Goal: Book appointment/travel/reservation

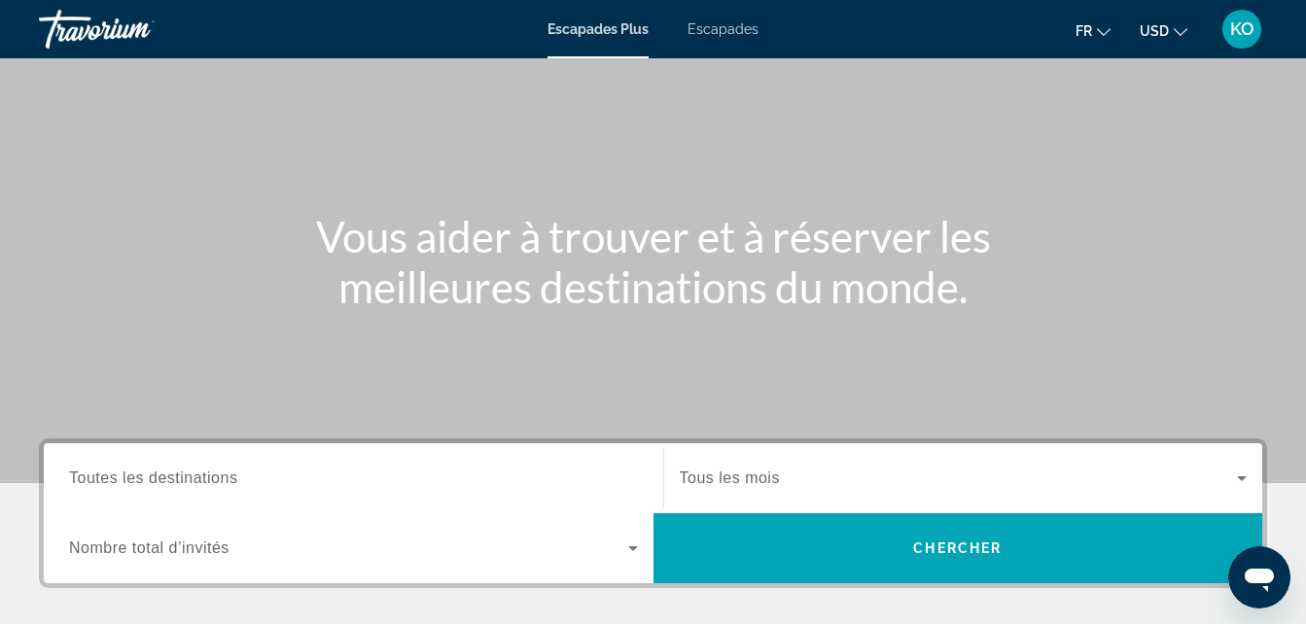
scroll to position [135, 0]
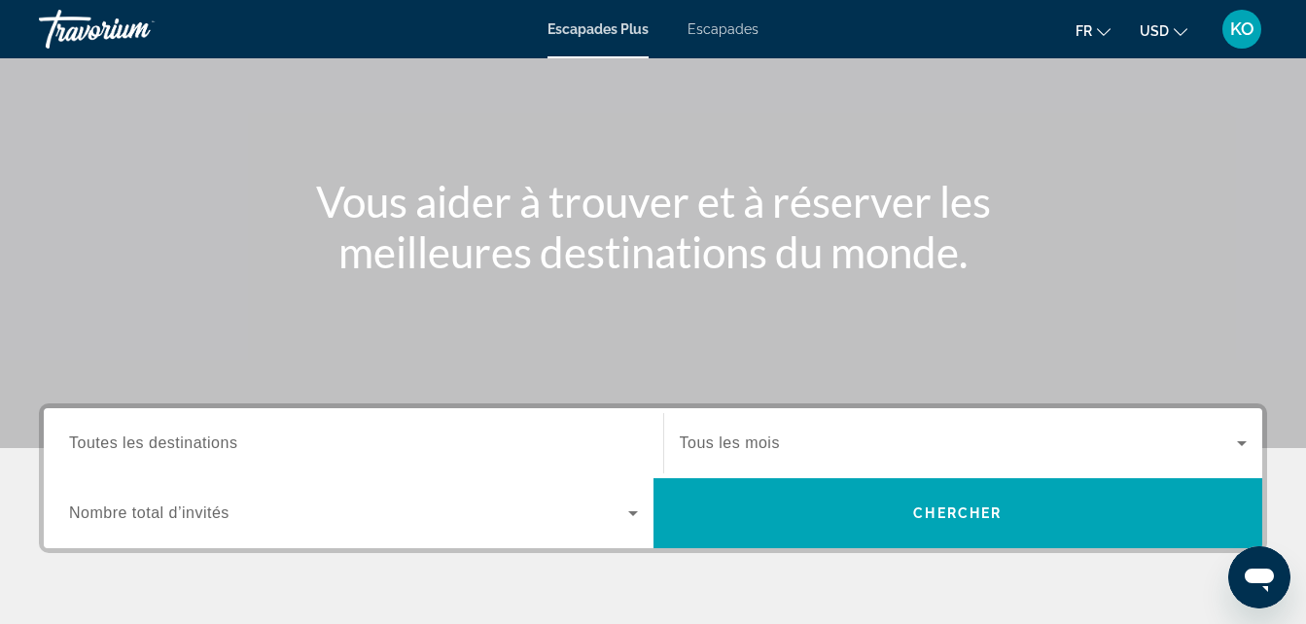
click at [296, 453] on div "Widget de recherche" at bounding box center [353, 443] width 569 height 55
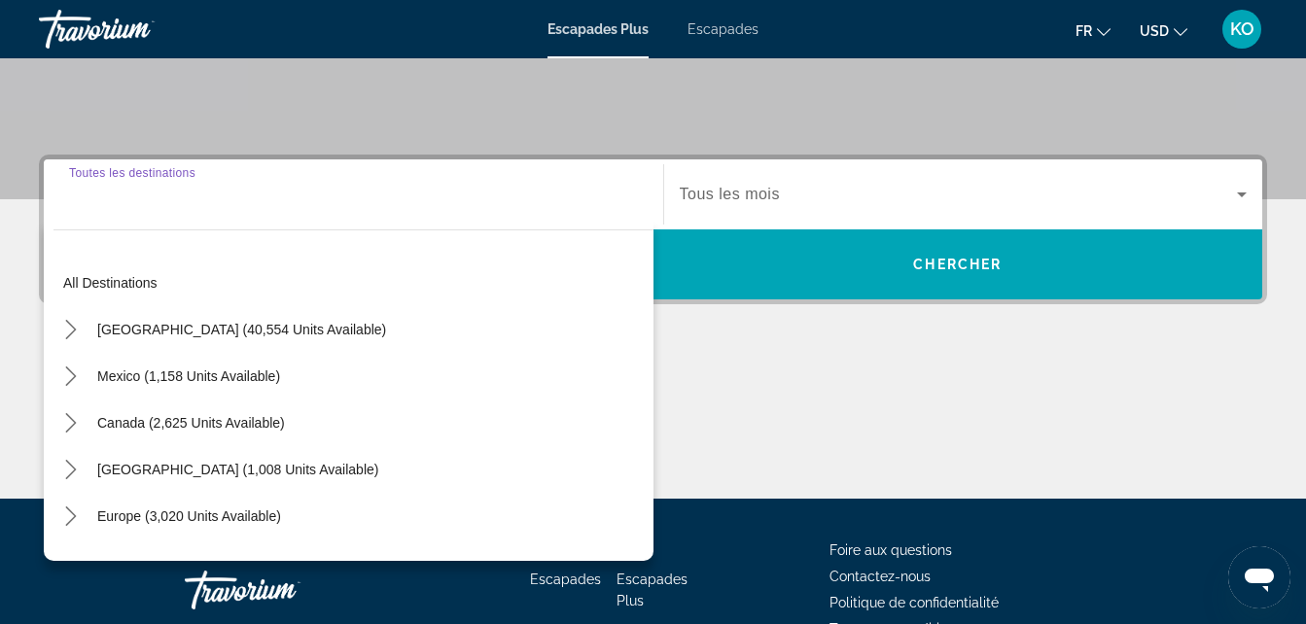
scroll to position [476, 0]
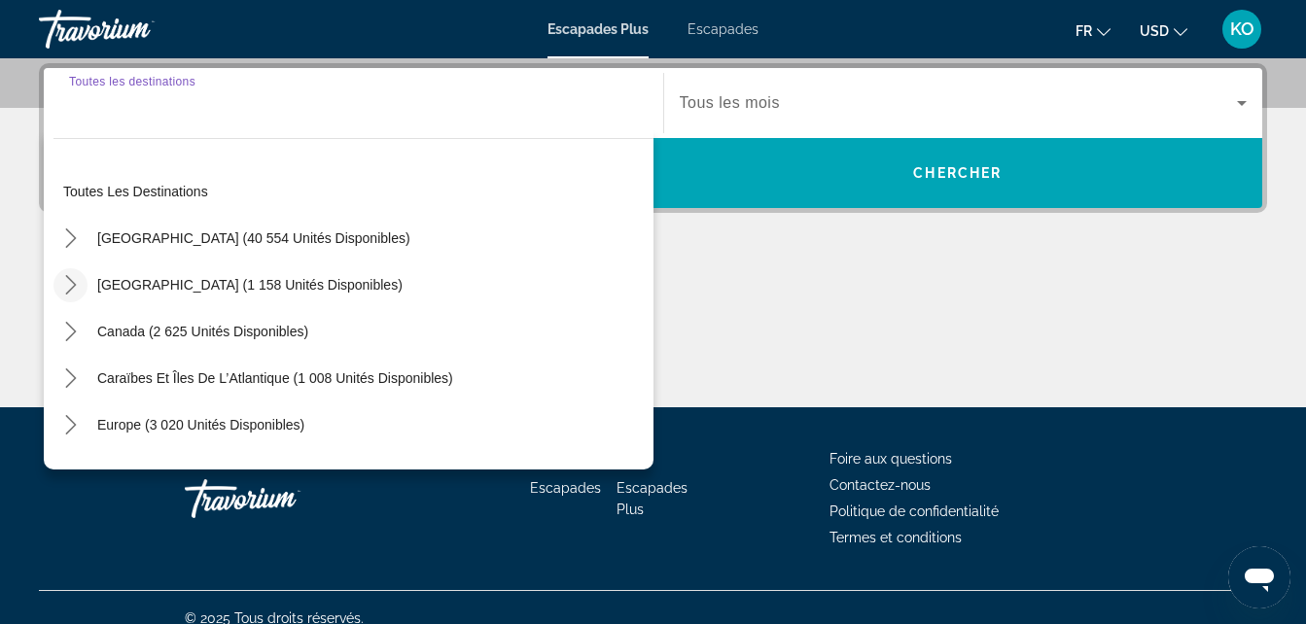
click at [69, 278] on icon "Toggle Mexique (1 158 unités disponibles) sous-menu" at bounding box center [70, 284] width 19 height 19
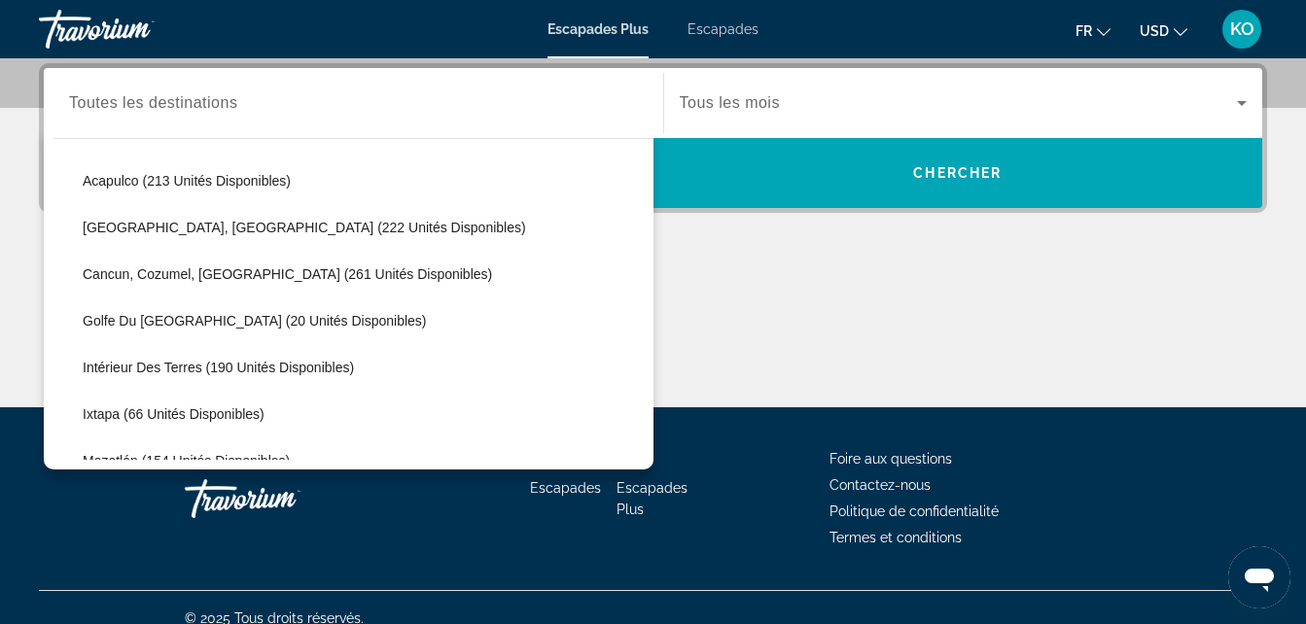
scroll to position [146, 0]
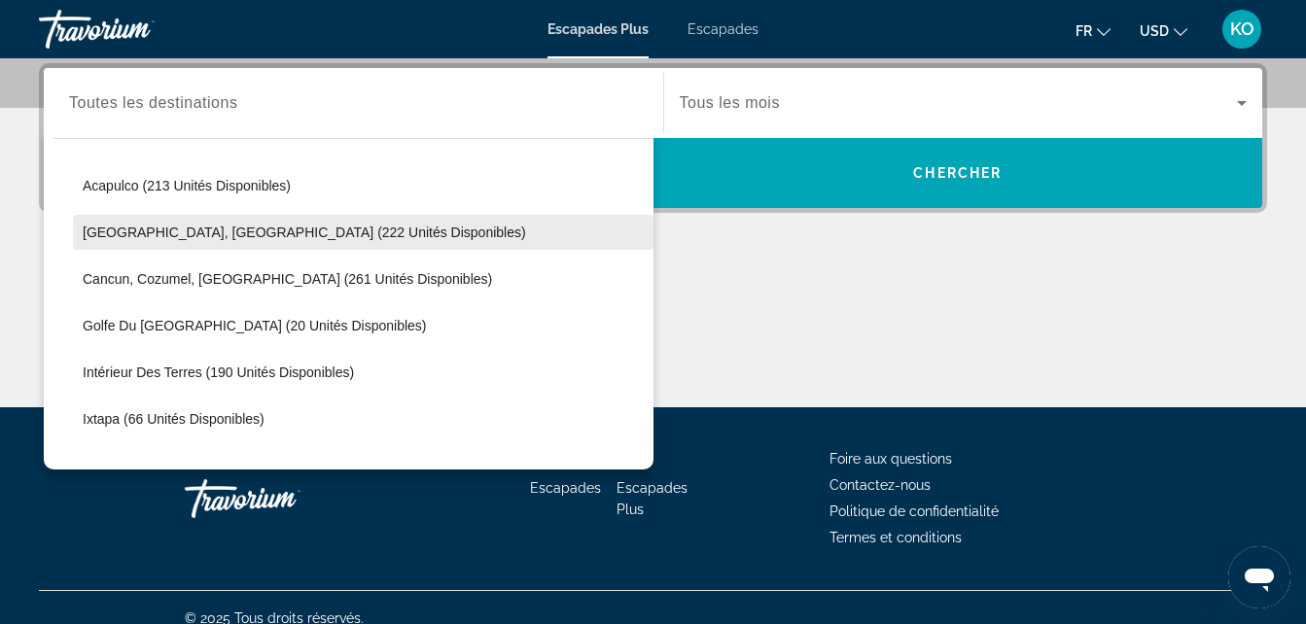
click at [137, 230] on span "[GEOGRAPHIC_DATA], [GEOGRAPHIC_DATA] (222 unités disponibles)" at bounding box center [304, 233] width 443 height 16
type input "**********"
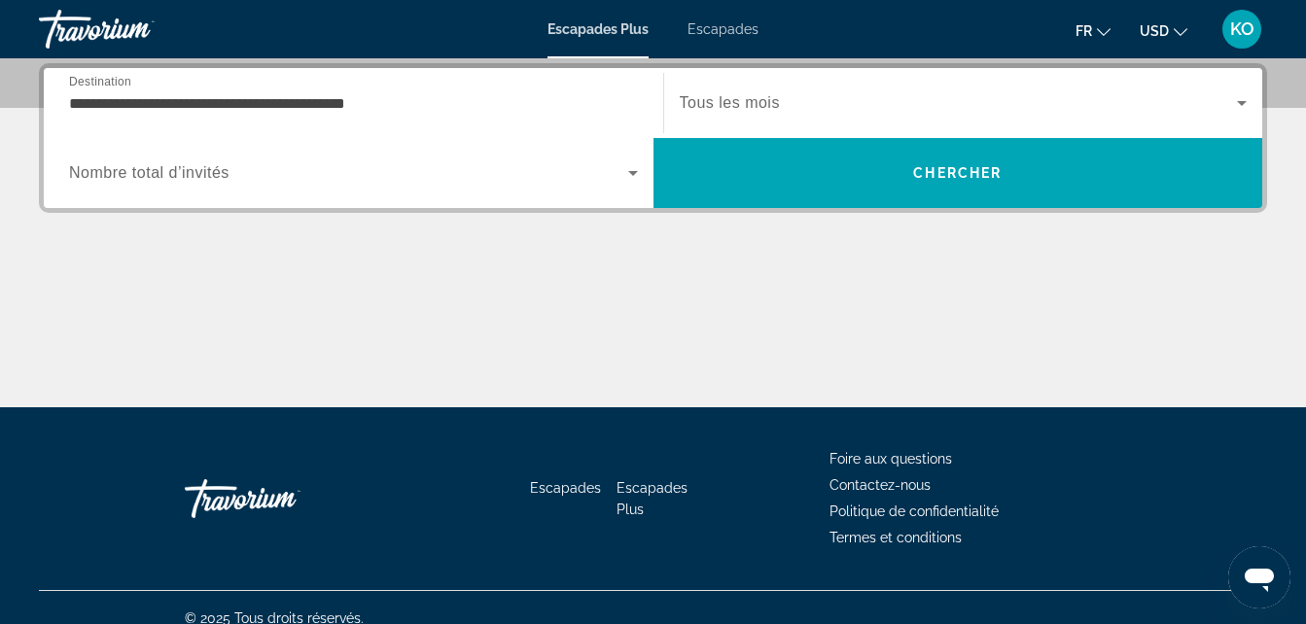
click at [992, 89] on div "Widget de recherche" at bounding box center [964, 103] width 568 height 54
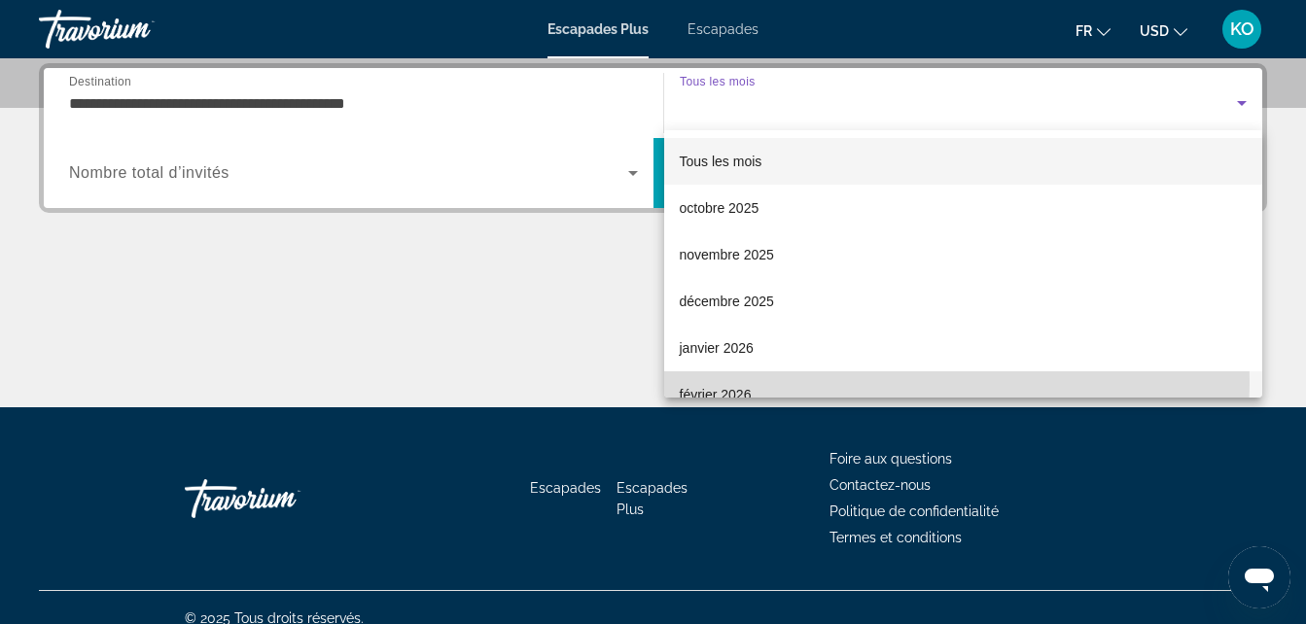
click at [762, 380] on mat-option "février 2026" at bounding box center [963, 394] width 599 height 47
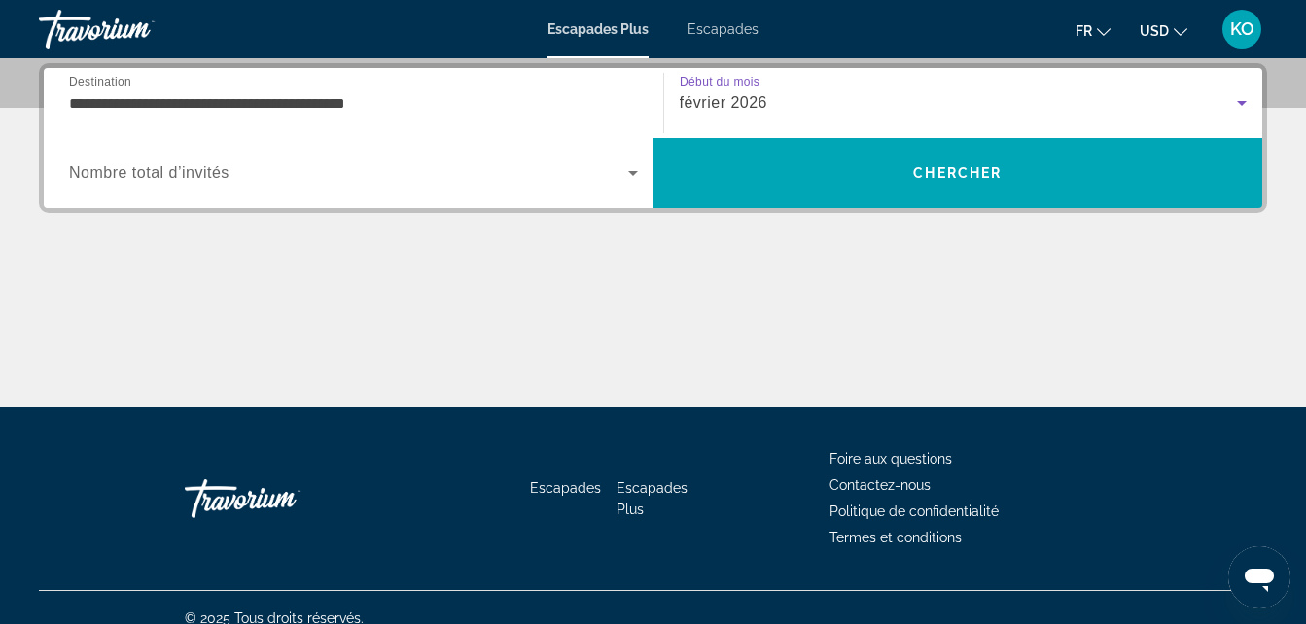
click at [618, 171] on span "Widget de recherche" at bounding box center [348, 172] width 559 height 23
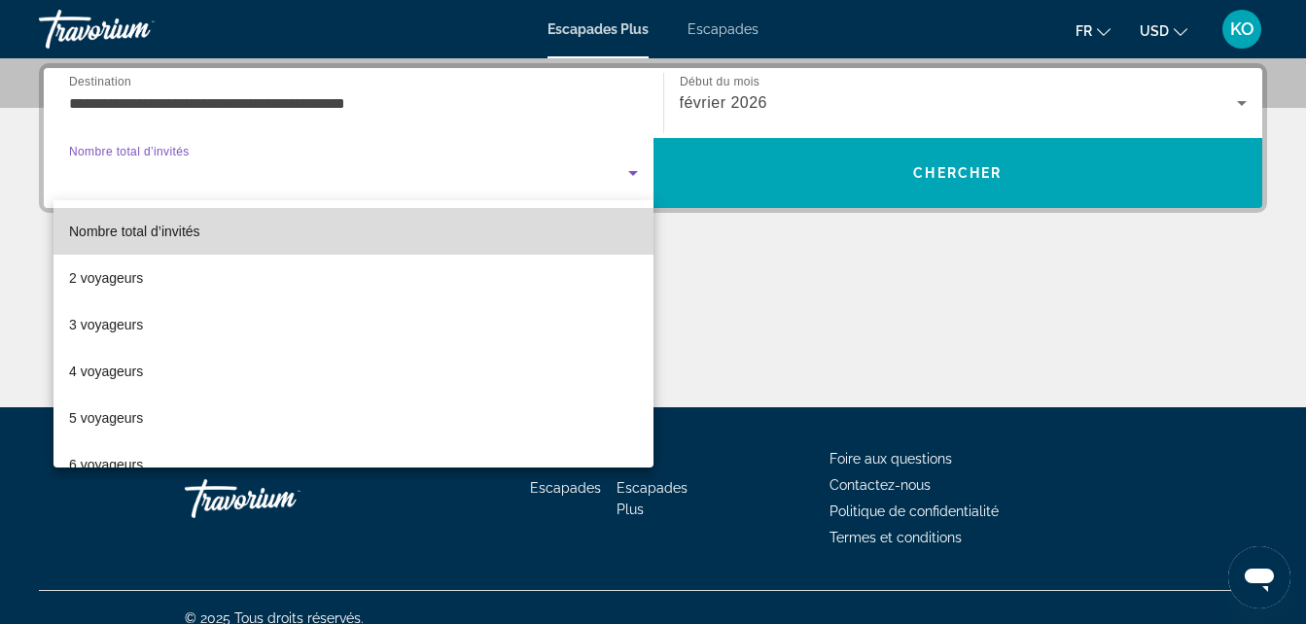
click at [498, 212] on mat-option "Nombre total d’invités" at bounding box center [353, 231] width 600 height 47
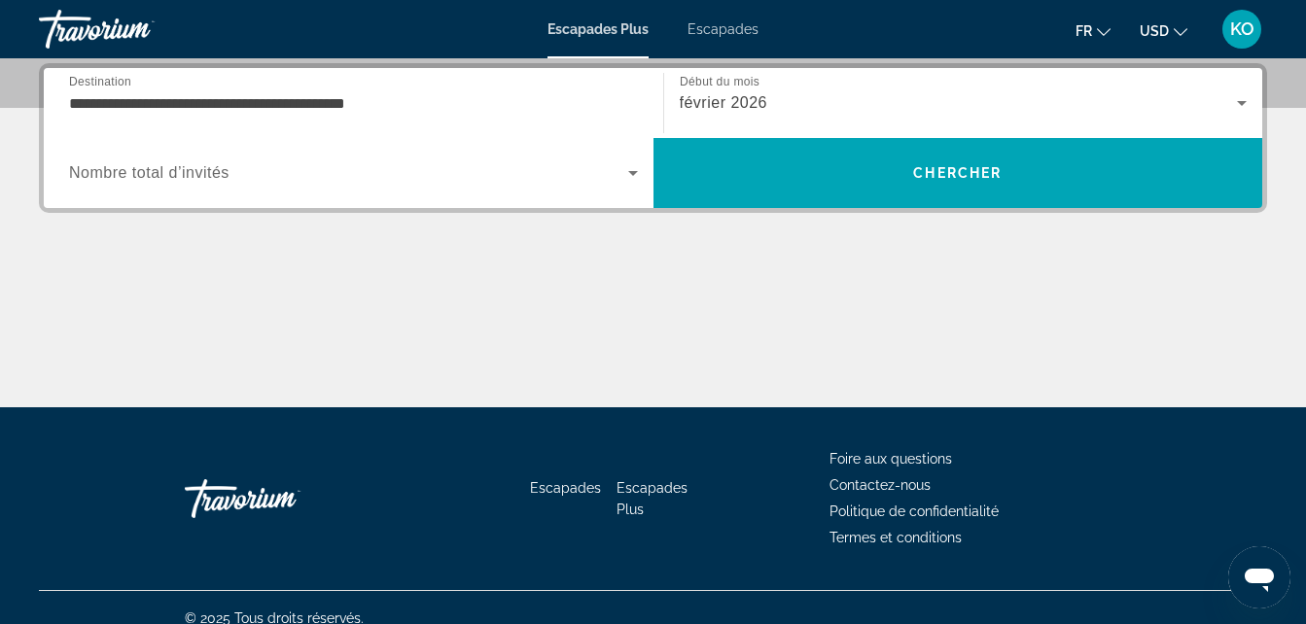
click at [648, 173] on div "Occupancy Nombre total d’invités" at bounding box center [353, 173] width 600 height 54
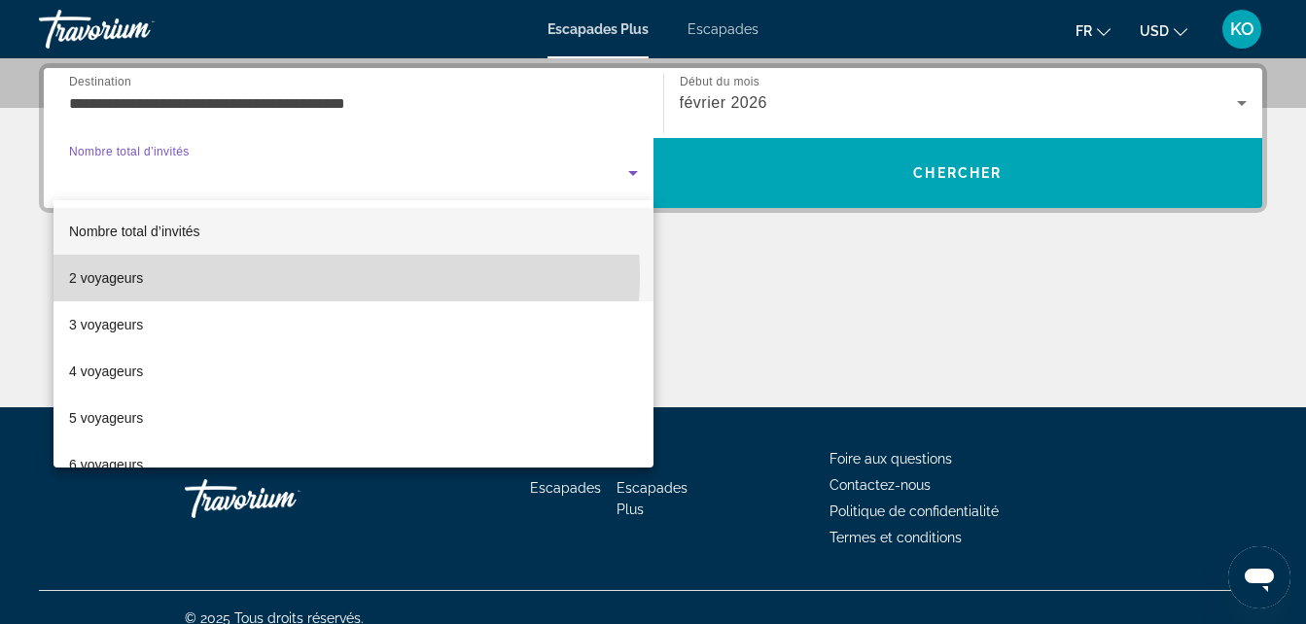
click at [290, 275] on mat-option "2 voyageurs" at bounding box center [353, 278] width 600 height 47
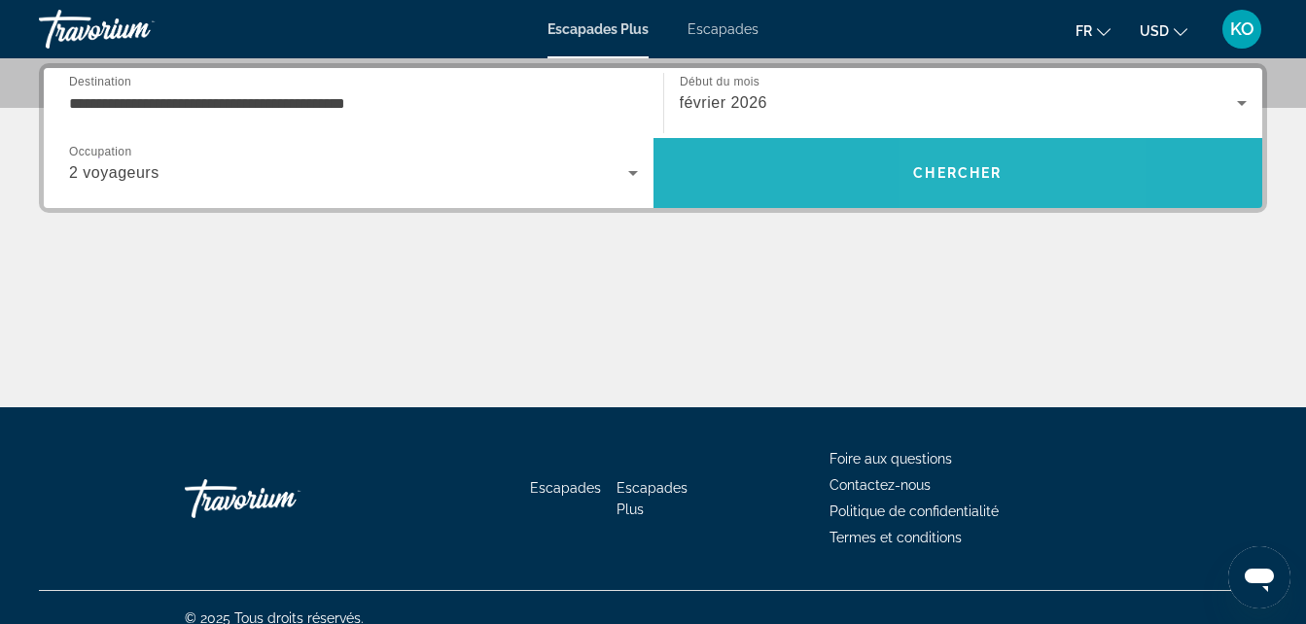
click at [970, 172] on span "Chercher" at bounding box center [957, 173] width 88 height 16
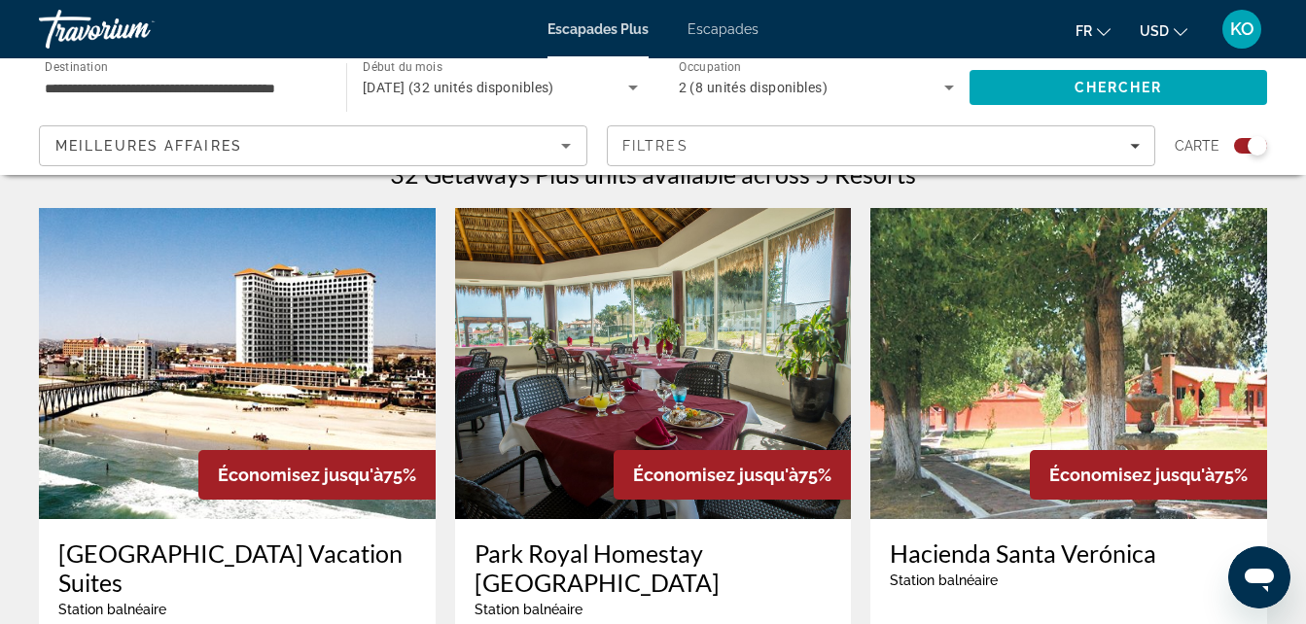
scroll to position [643, 0]
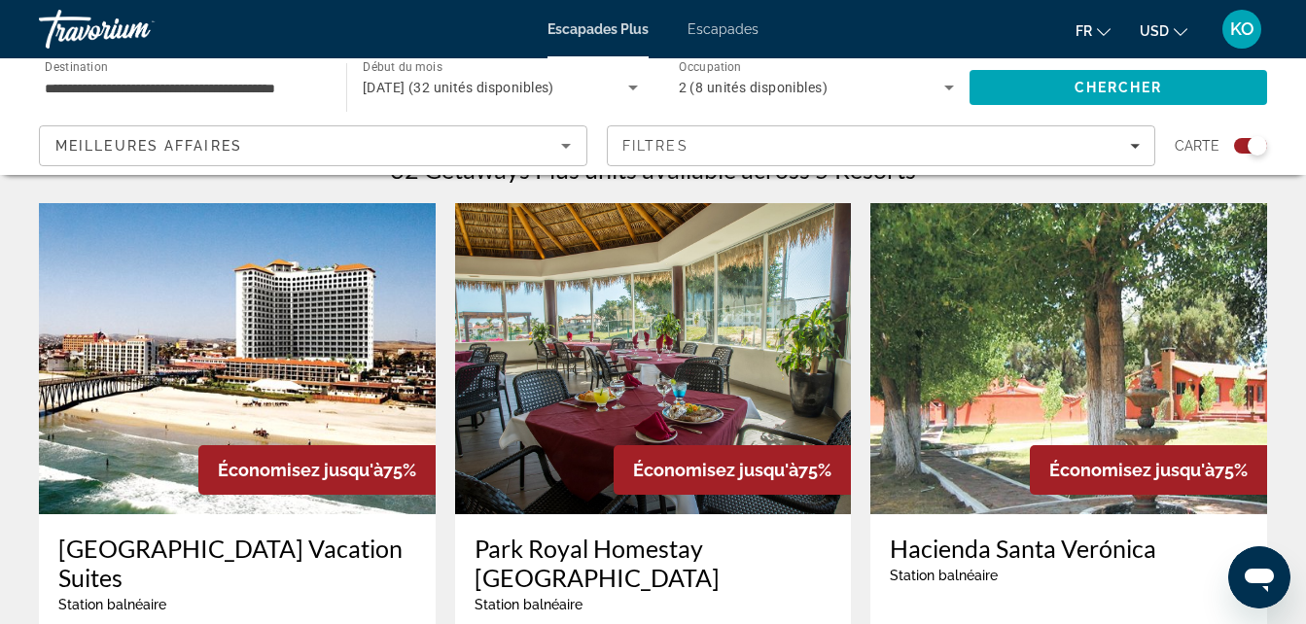
click at [1181, 33] on icon "Changer de devise" at bounding box center [1181, 32] width 14 height 14
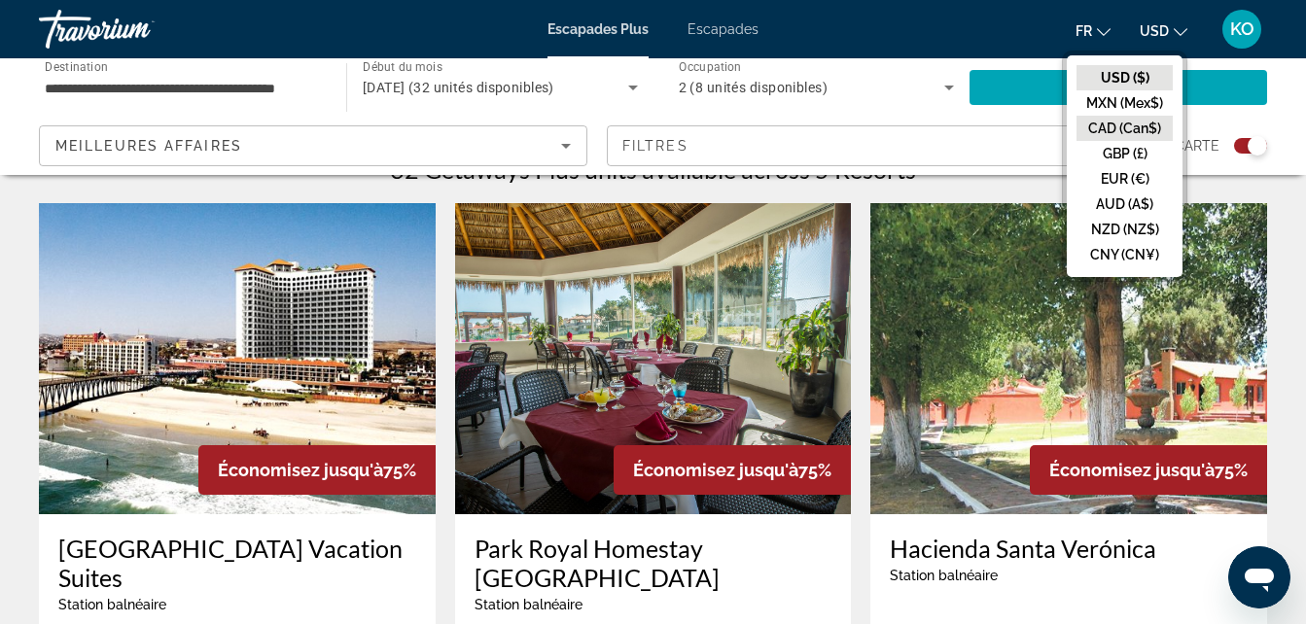
click at [1133, 125] on button "CAD (Can$)" at bounding box center [1124, 128] width 96 height 25
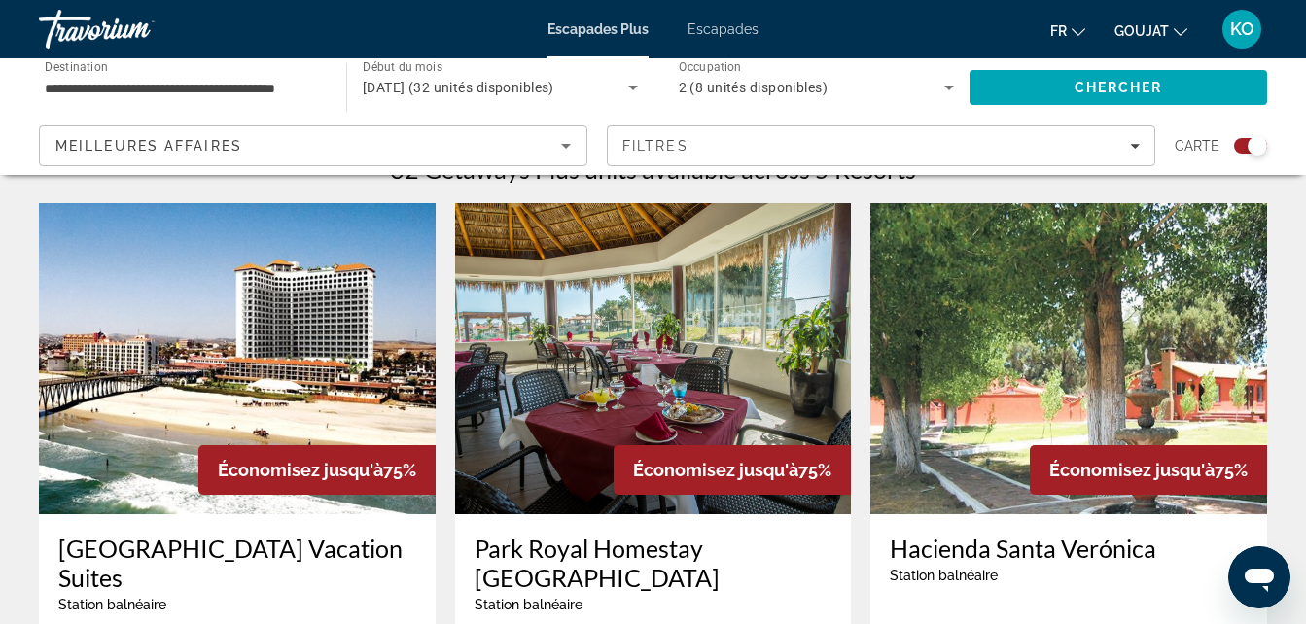
click at [1178, 26] on icon "Changer de devise" at bounding box center [1181, 32] width 14 height 14
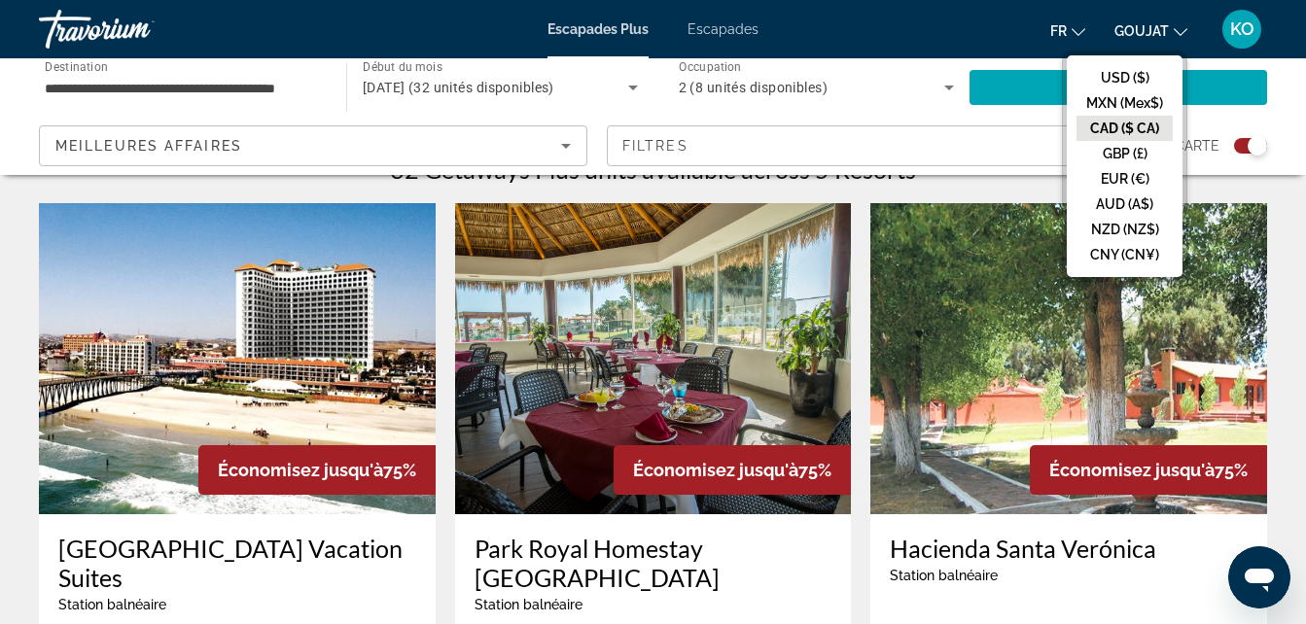
click at [1144, 127] on button "CAD ($ CA)" at bounding box center [1124, 128] width 96 height 25
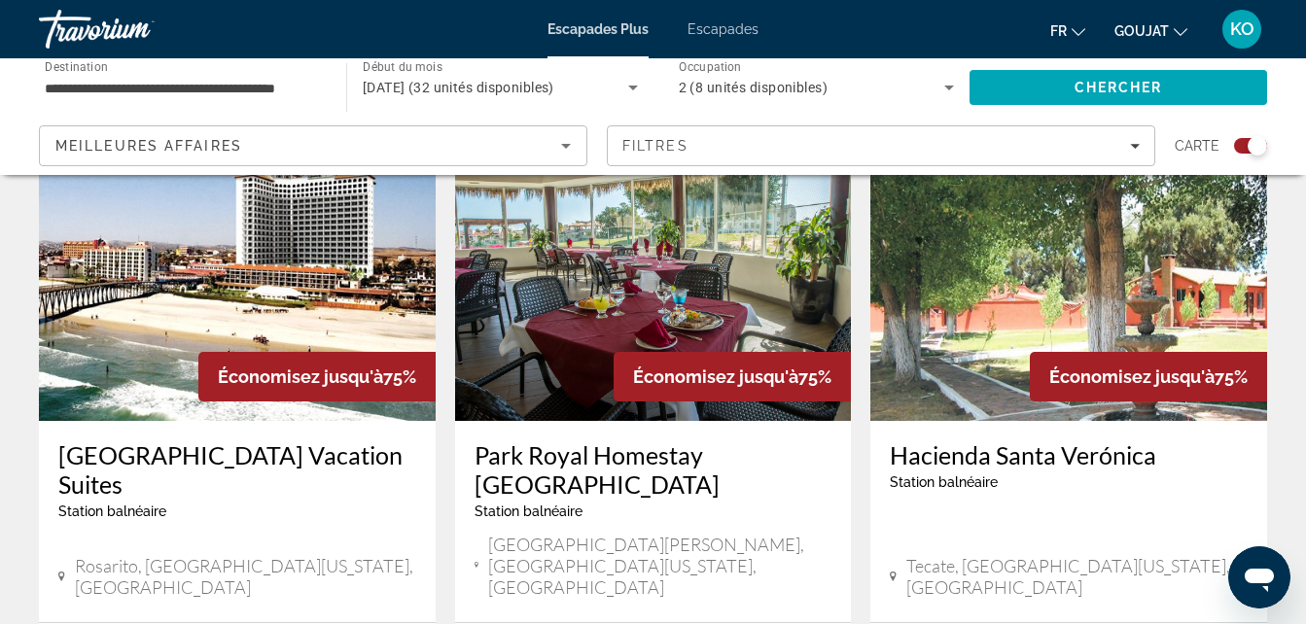
scroll to position [689, 0]
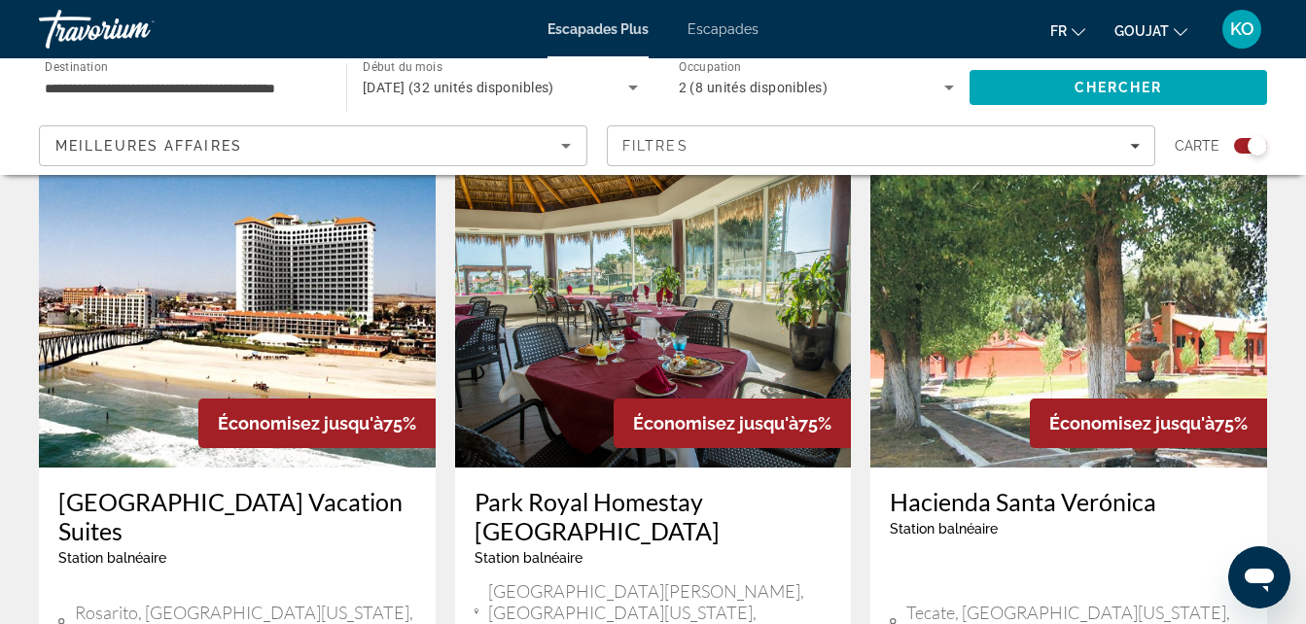
click at [1177, 20] on button "GOUJAT USD ($) MXN (Mex$) CAD ($ CA) GBP (£) EUR (€) AUD (A$) NZD (NZ$) CNY (CN…" at bounding box center [1150, 31] width 73 height 28
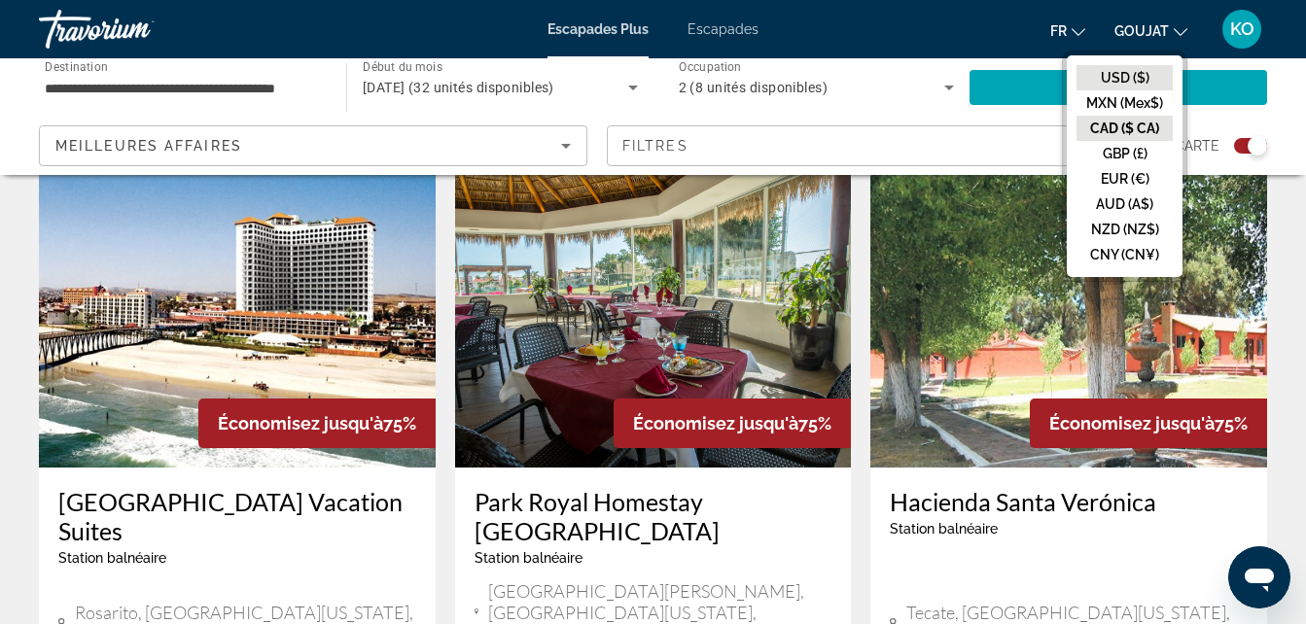
click at [1155, 70] on button "USD ($)" at bounding box center [1124, 77] width 96 height 25
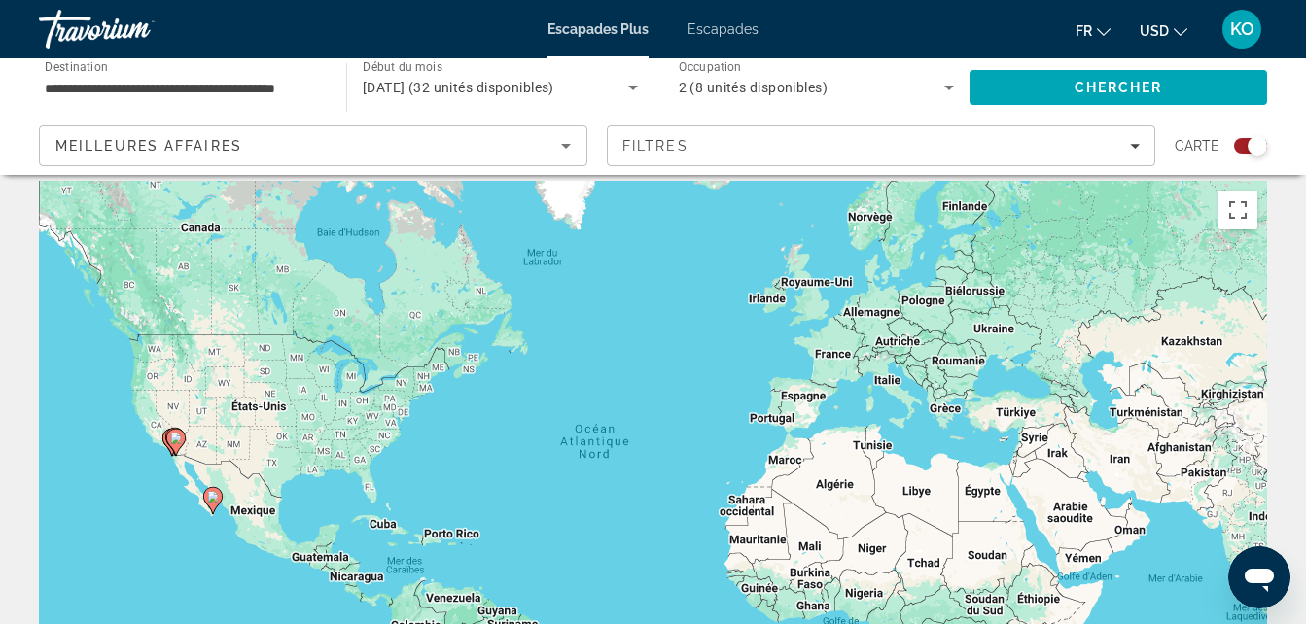
scroll to position [0, 0]
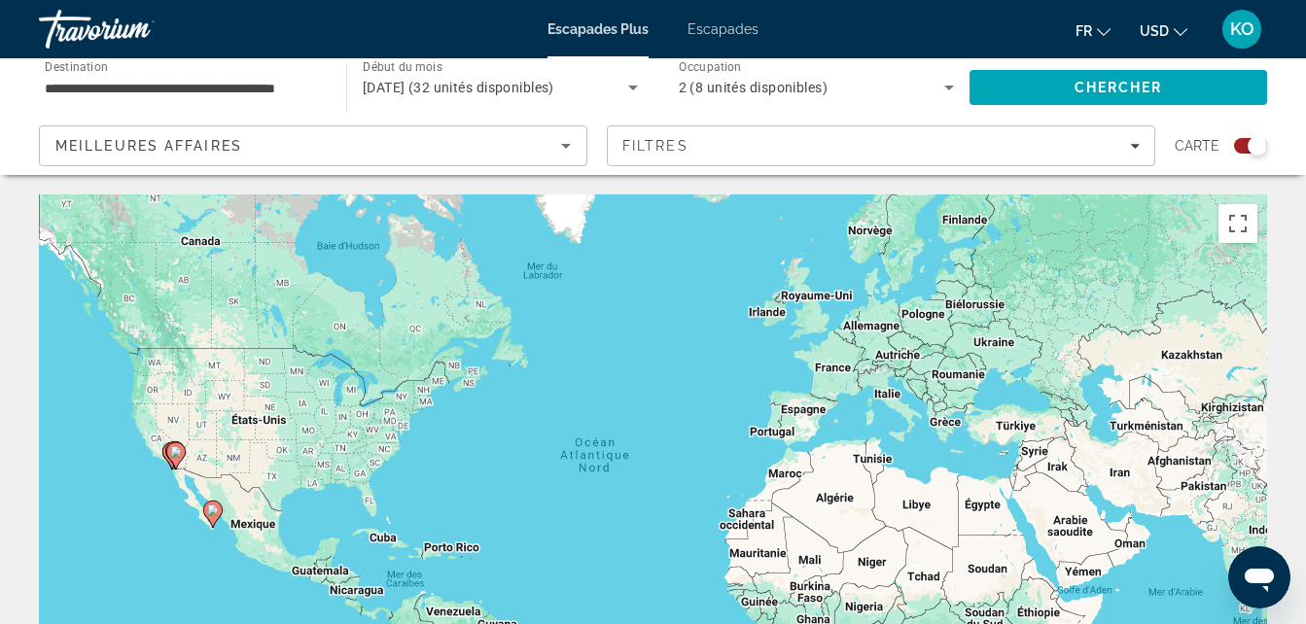
click at [296, 82] on input "**********" at bounding box center [183, 88] width 276 height 23
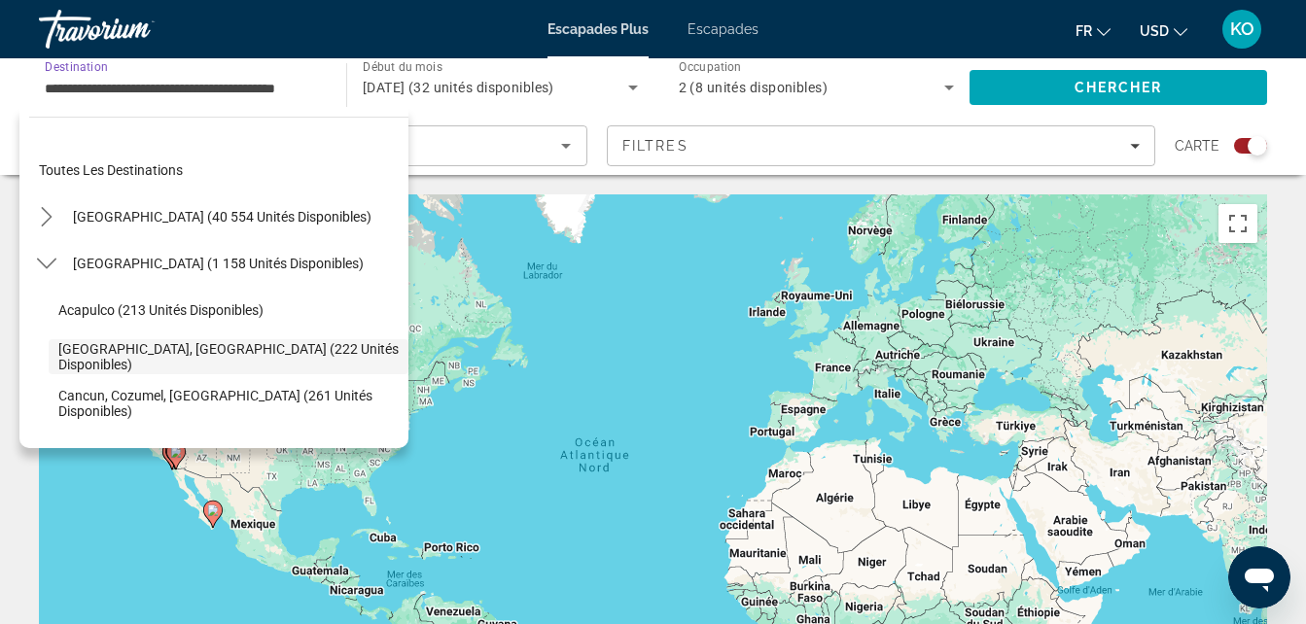
scroll to position [69, 0]
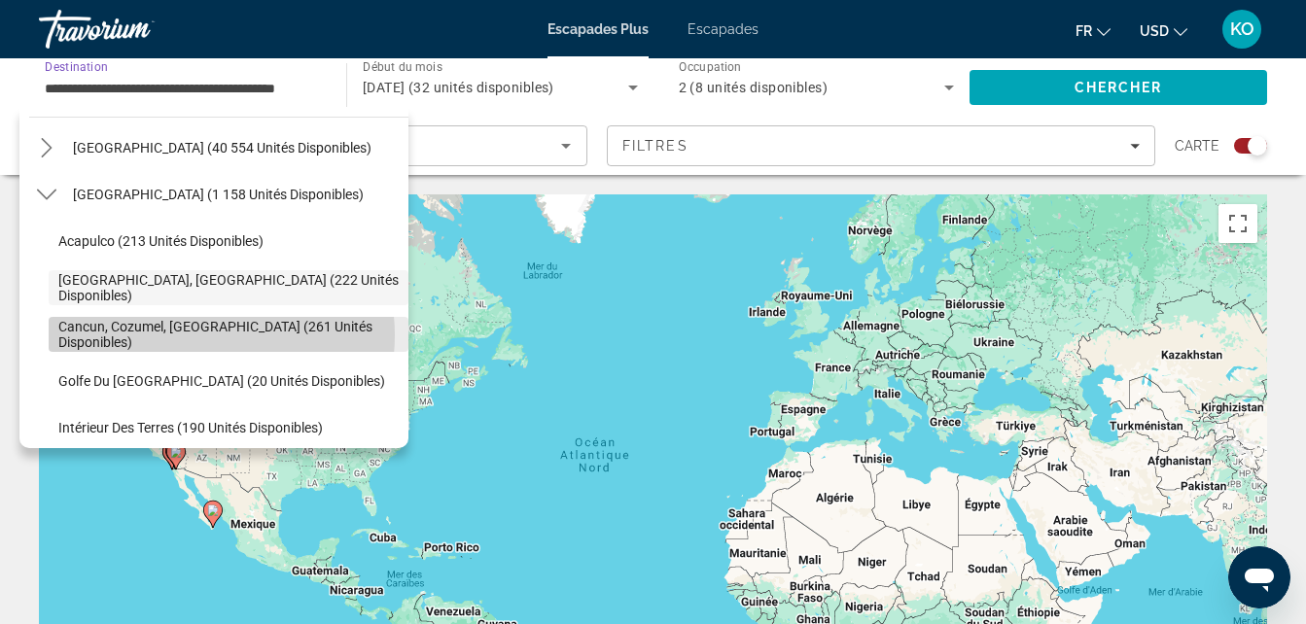
click at [195, 335] on span "Cancun, Cozumel, [GEOGRAPHIC_DATA] (261 unités disponibles)" at bounding box center [228, 334] width 340 height 31
type input "**********"
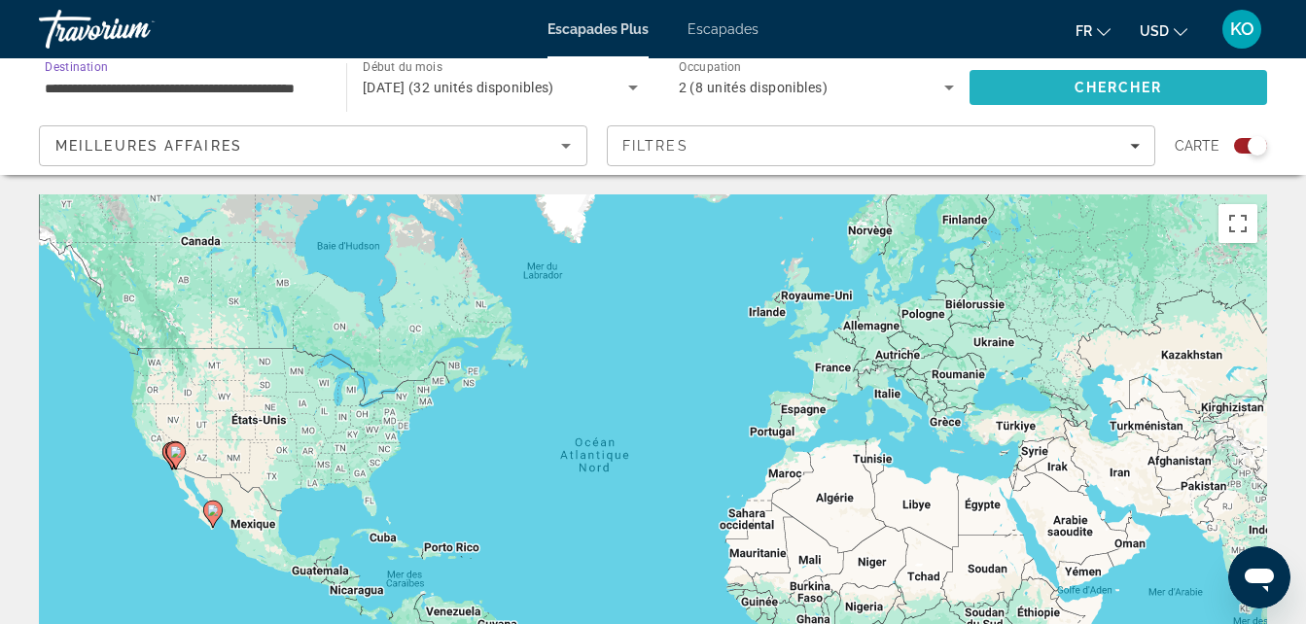
click at [1105, 86] on span "Chercher" at bounding box center [1119, 88] width 88 height 16
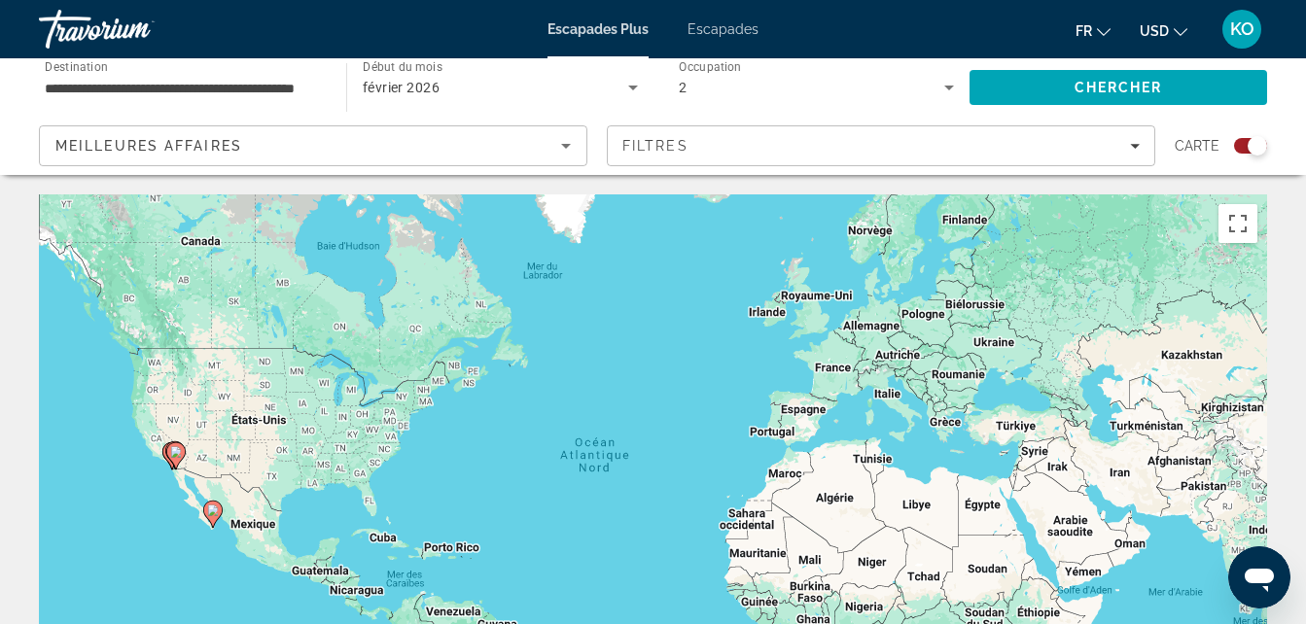
click at [919, 79] on div "2" at bounding box center [812, 87] width 266 height 23
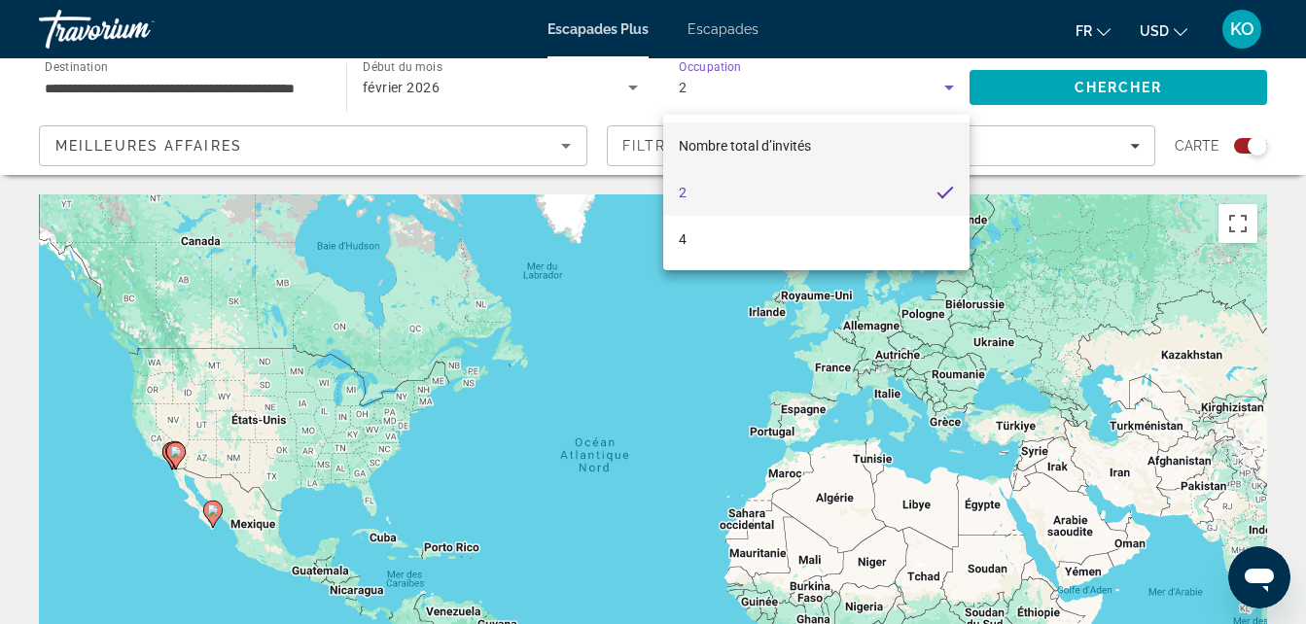
click at [839, 148] on mat-option "Nombre total d’invités" at bounding box center [816, 146] width 307 height 47
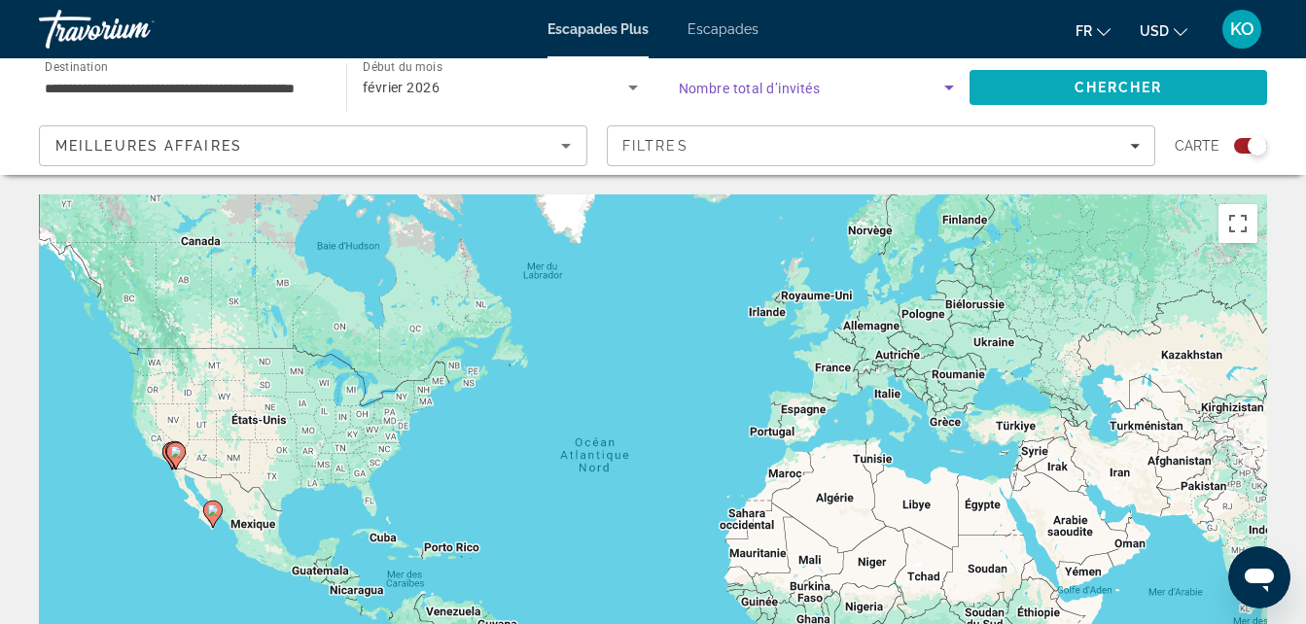
click at [1104, 84] on span "Chercher" at bounding box center [1119, 88] width 88 height 16
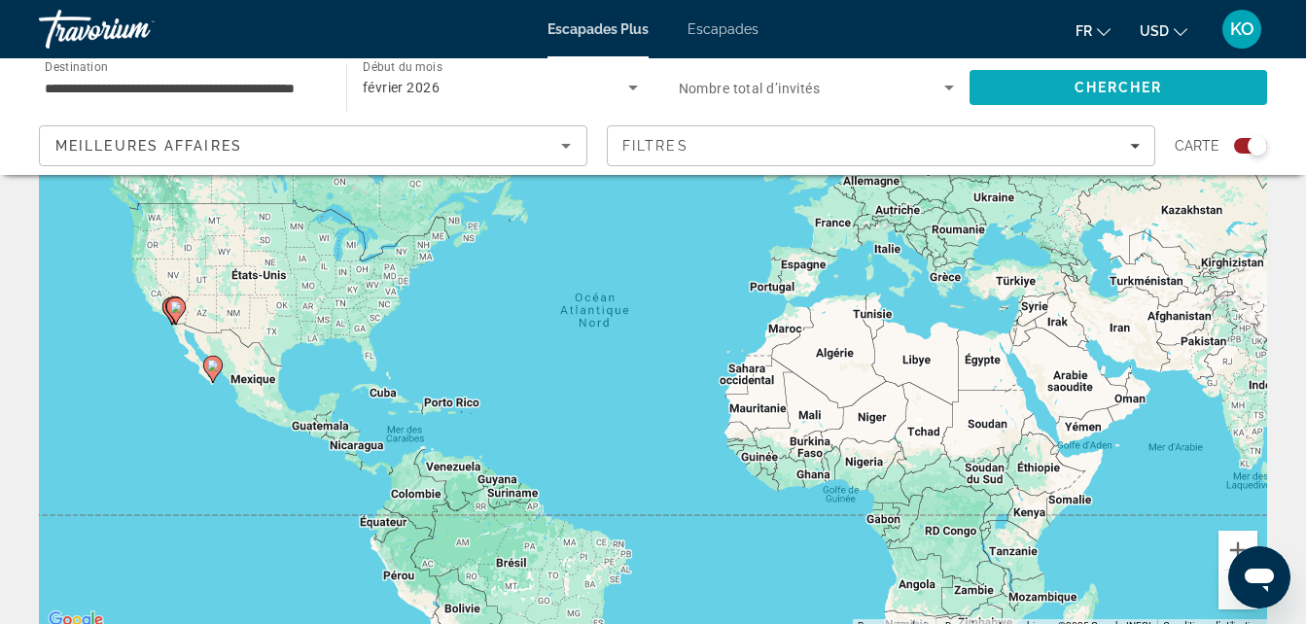
scroll to position [127, 0]
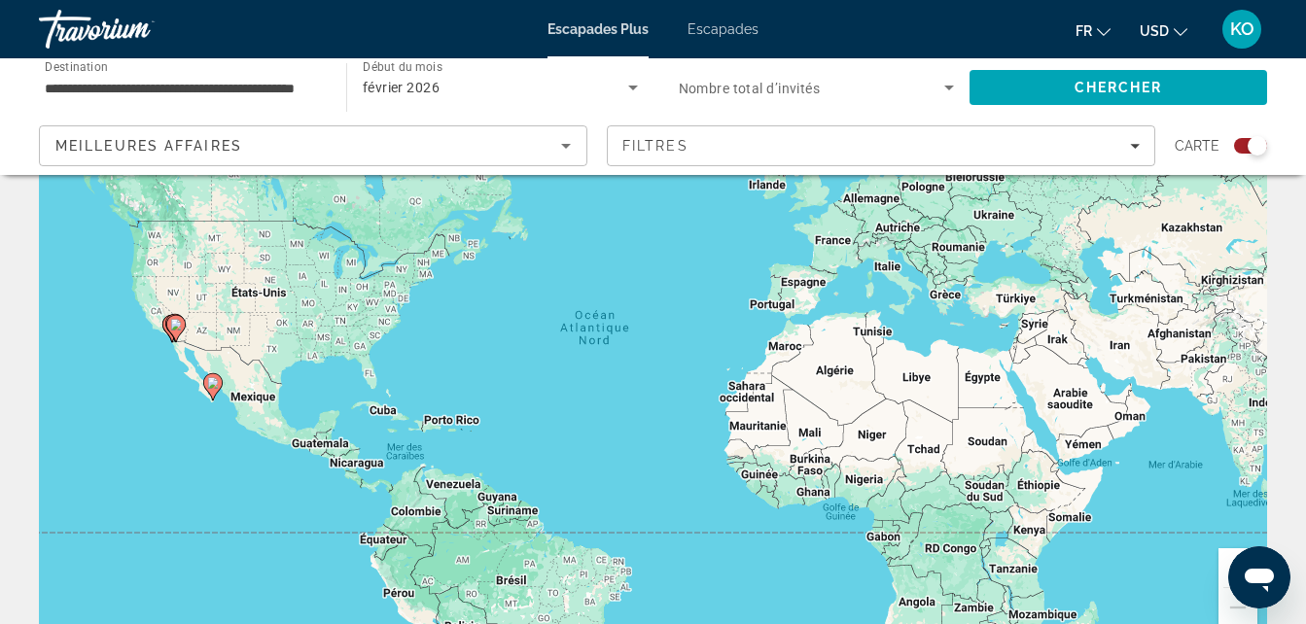
click at [892, 79] on span "Widget de recherche" at bounding box center [812, 87] width 266 height 23
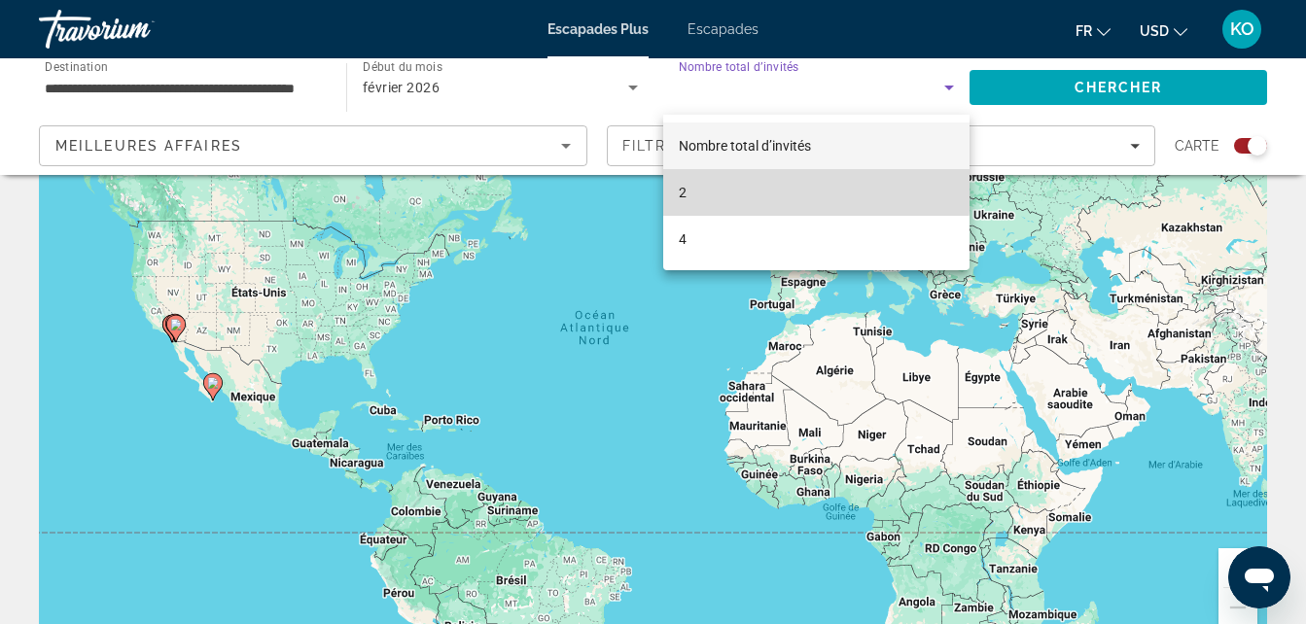
click at [719, 189] on mat-option "2" at bounding box center [816, 192] width 307 height 47
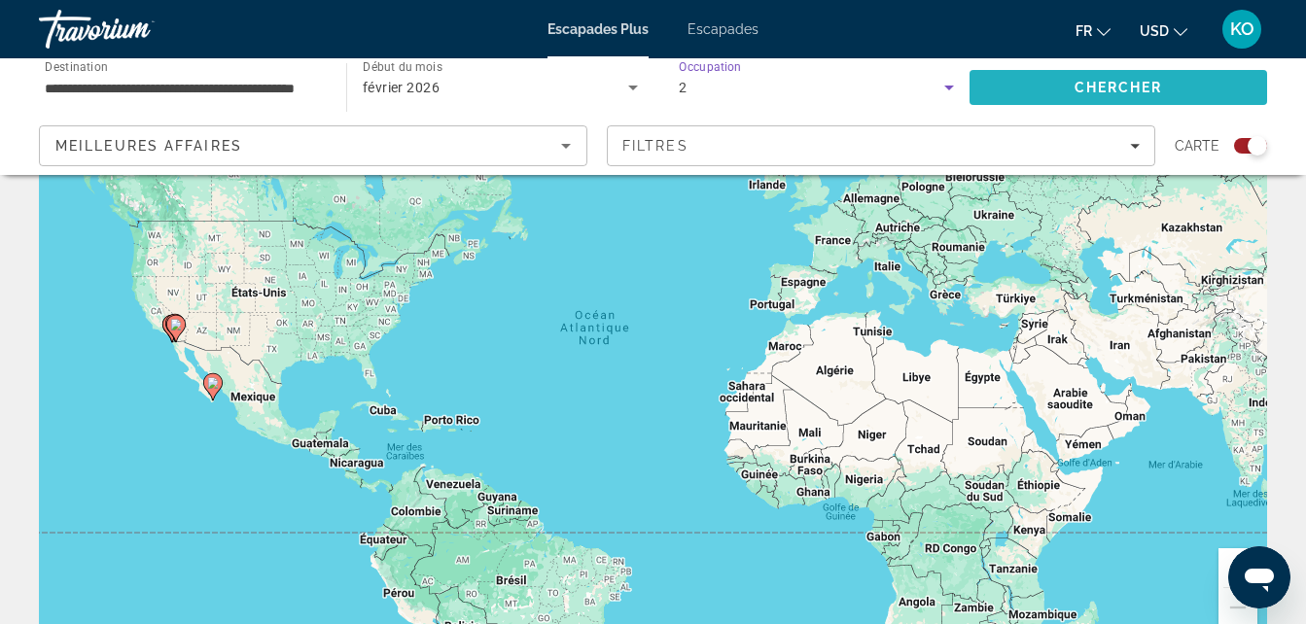
click at [1114, 79] on span "Rechercher" at bounding box center [1119, 87] width 298 height 47
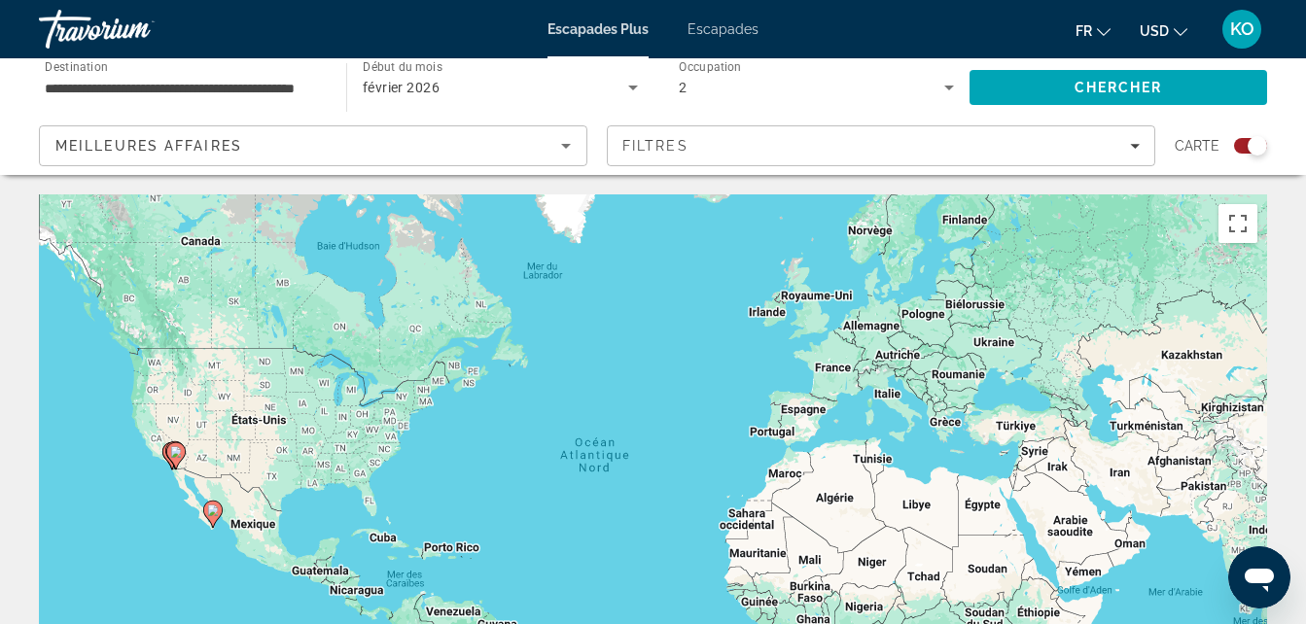
click at [517, 135] on div "Meilleures affaires" at bounding box center [308, 145] width 506 height 23
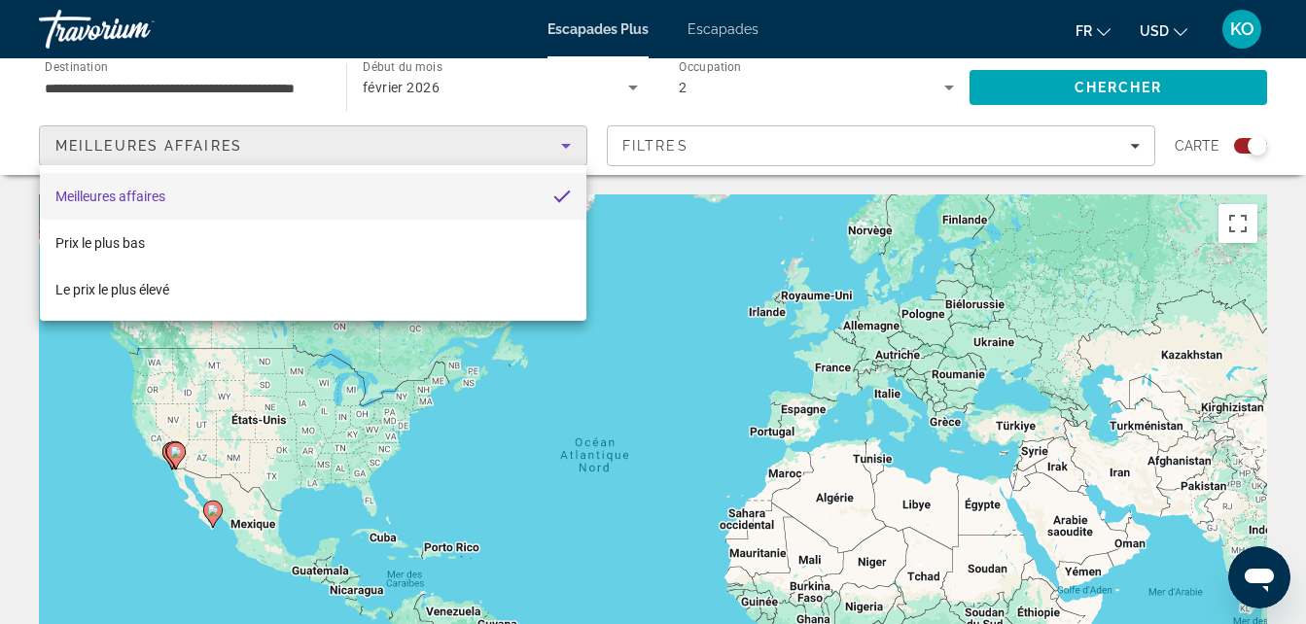
click at [521, 102] on div at bounding box center [653, 312] width 1306 height 624
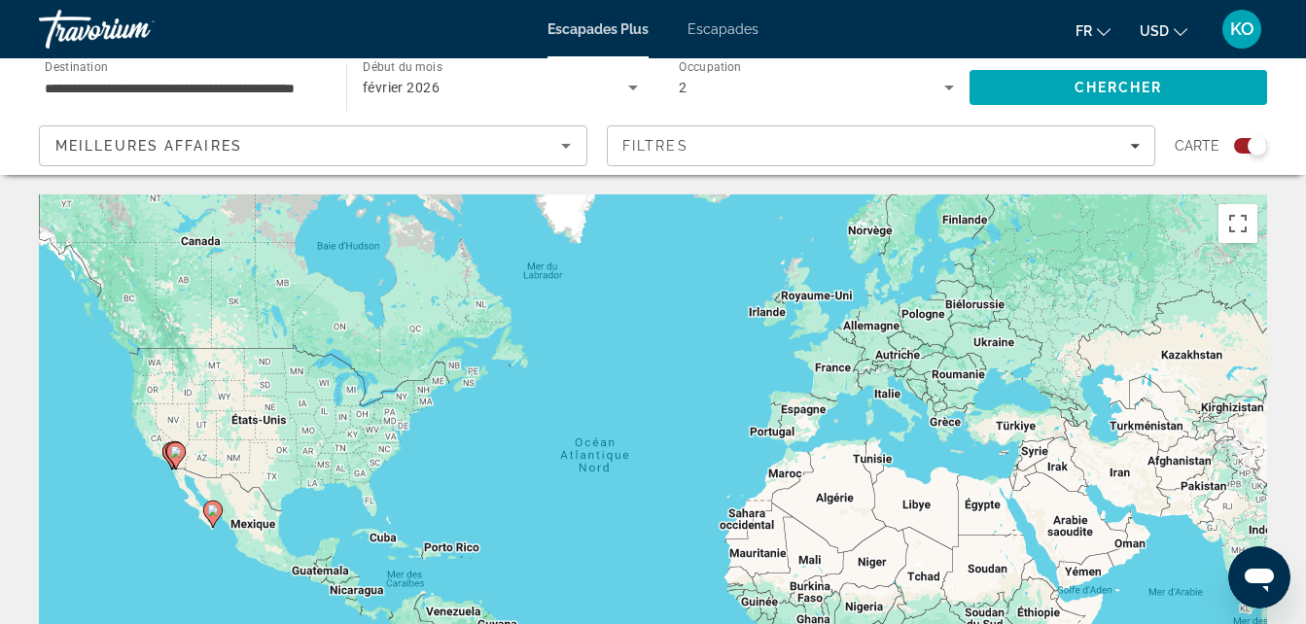
click at [554, 116] on div "Début du mois Tous les mois [DATE]" at bounding box center [499, 87] width 307 height 58
click at [302, 84] on input "**********" at bounding box center [183, 88] width 276 height 23
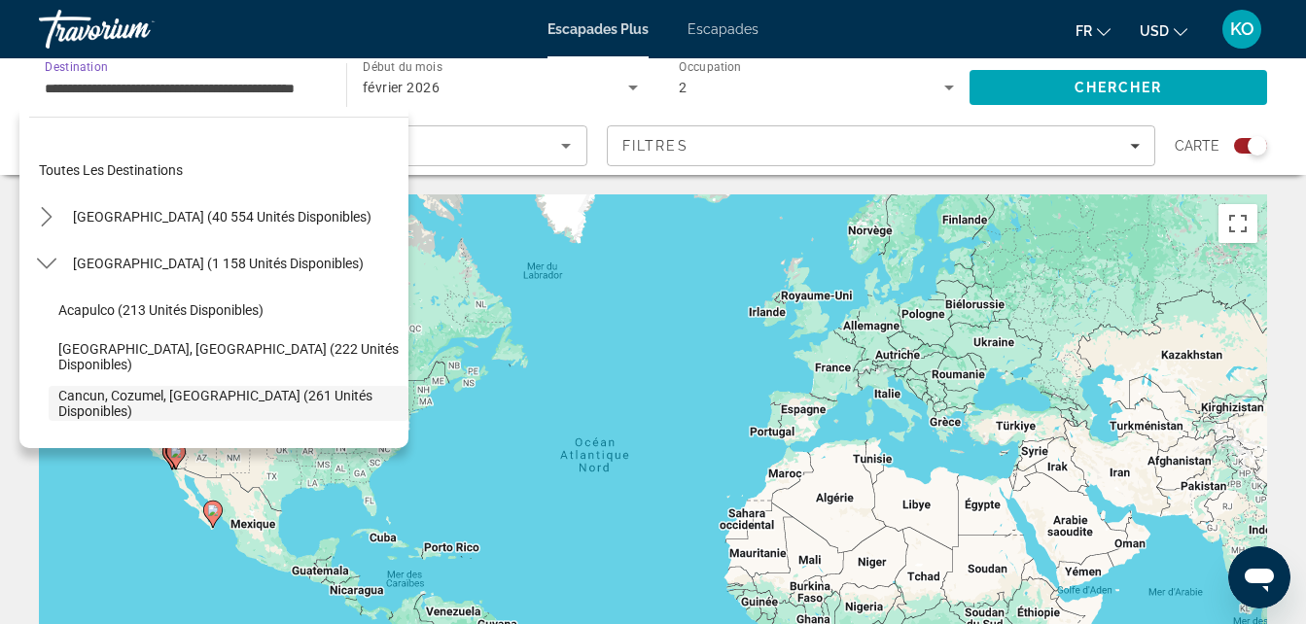
scroll to position [116, 0]
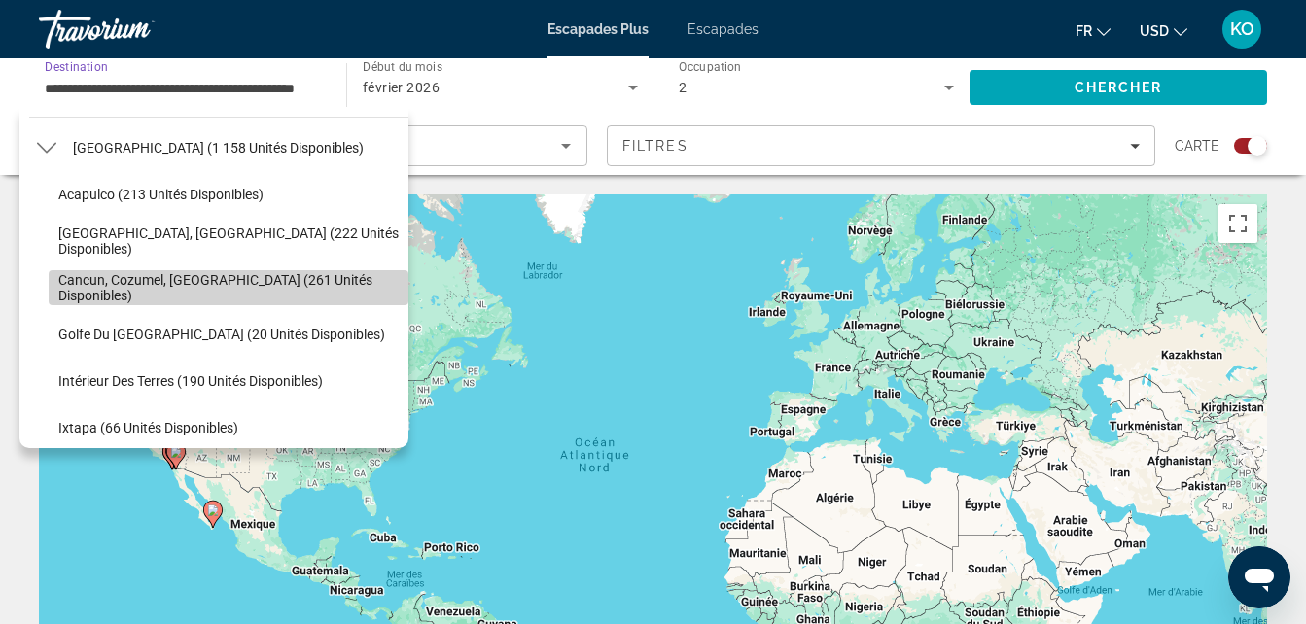
click at [328, 287] on span "Cancun, Cozumel, [GEOGRAPHIC_DATA] (261 unités disponibles)" at bounding box center [228, 287] width 340 height 31
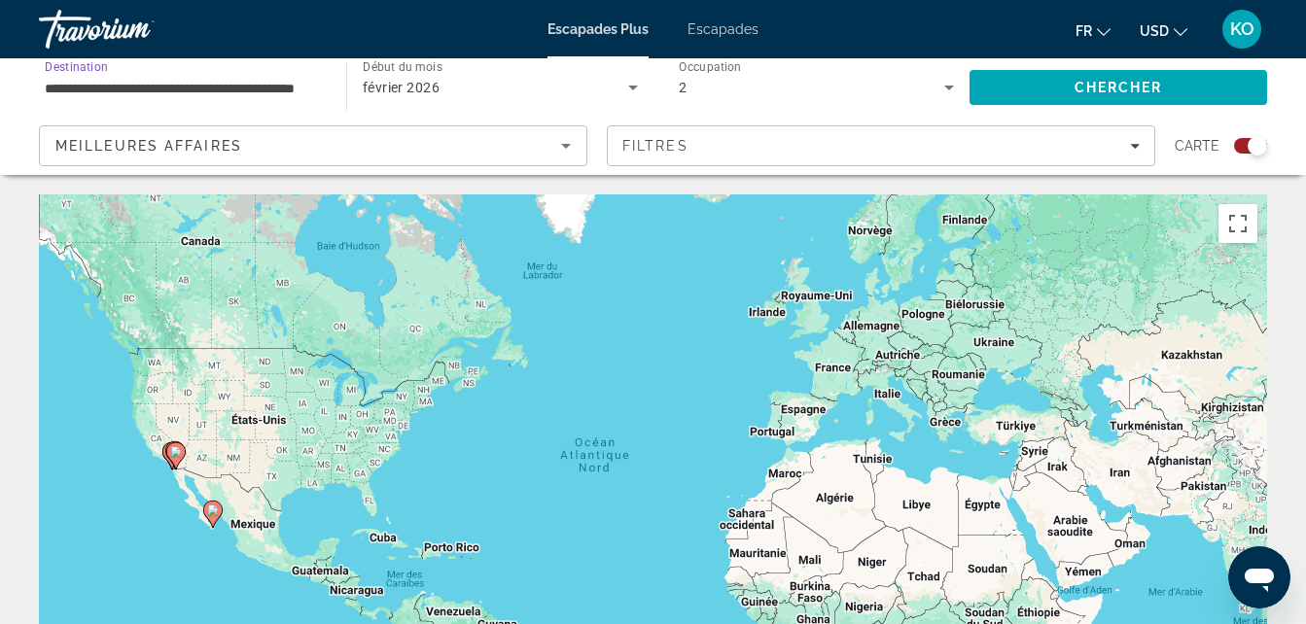
click at [455, 87] on div "février 2026" at bounding box center [495, 87] width 265 height 23
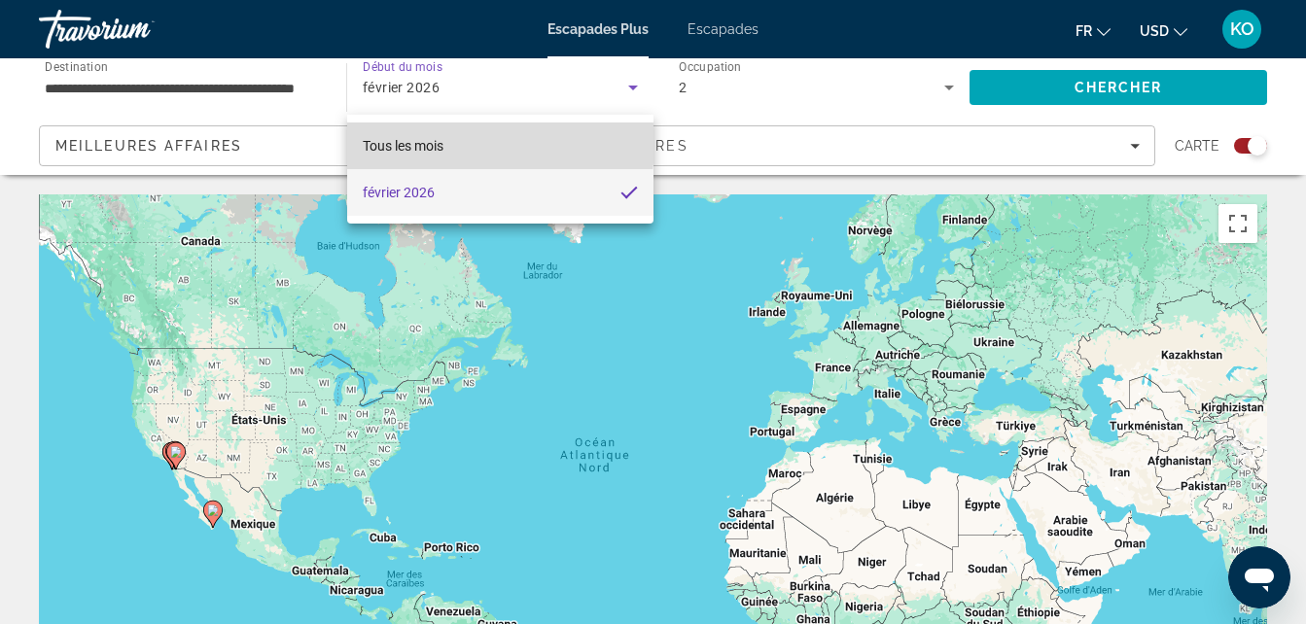
click at [458, 144] on mat-option "Tous les mois" at bounding box center [500, 146] width 306 height 47
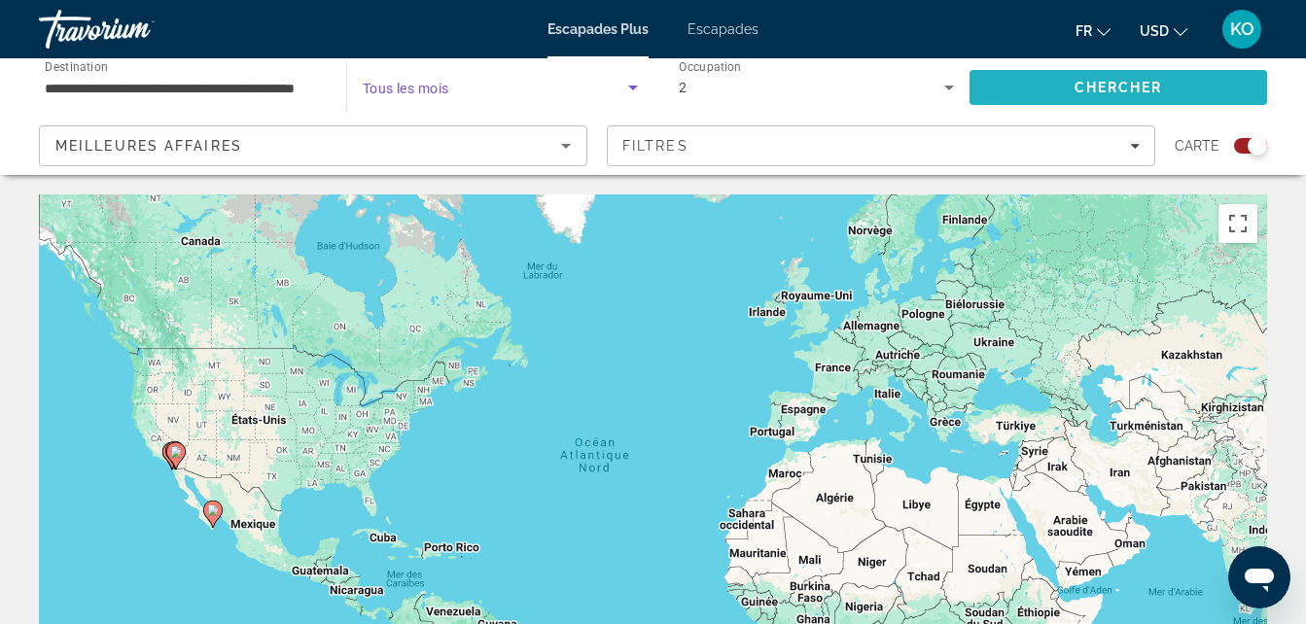
click at [1059, 79] on span "Rechercher" at bounding box center [1119, 87] width 298 height 47
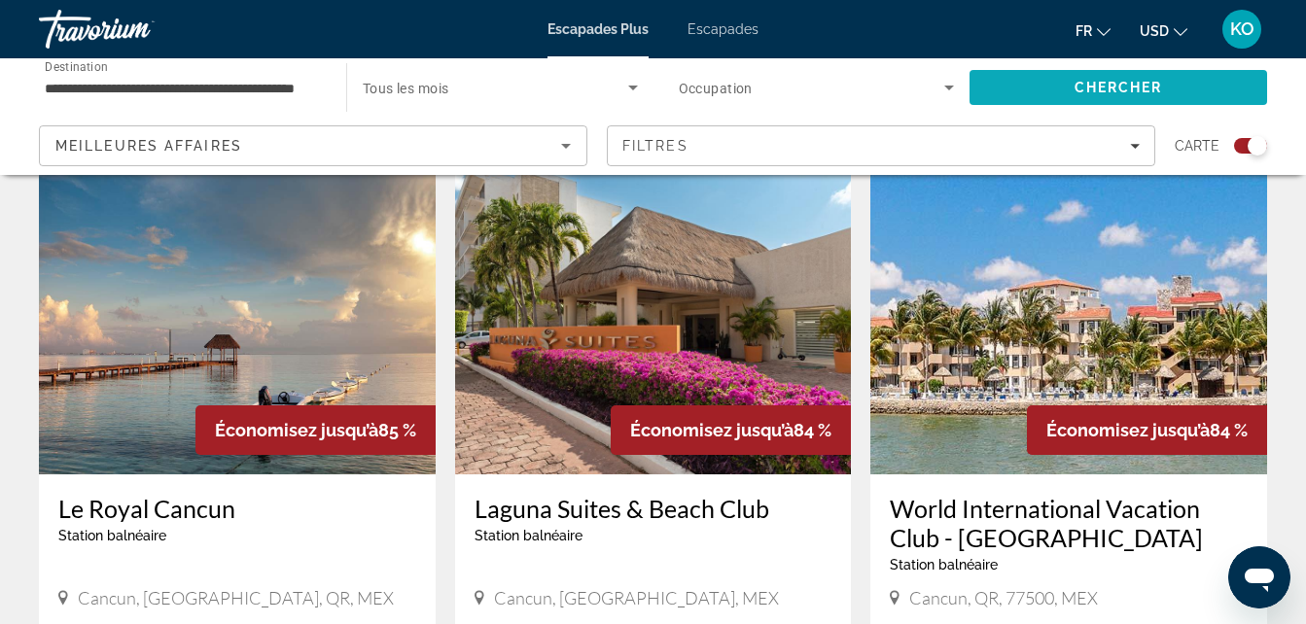
scroll to position [688, 0]
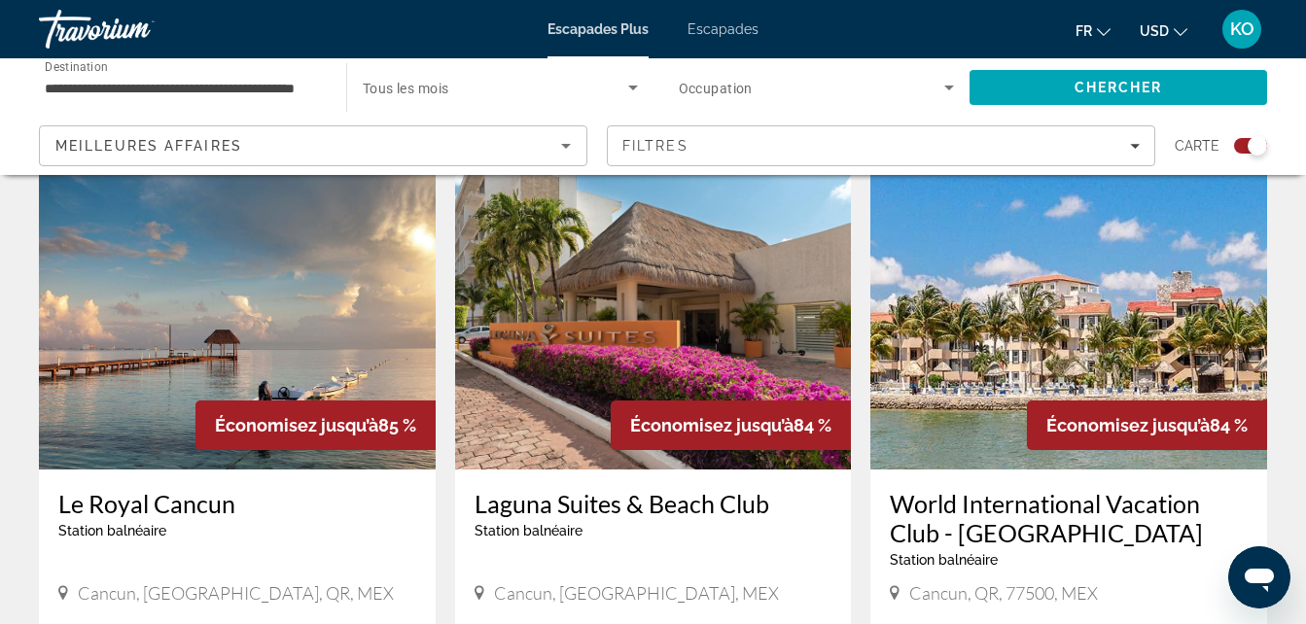
click at [112, 422] on img "Contenu principal" at bounding box center [237, 314] width 397 height 311
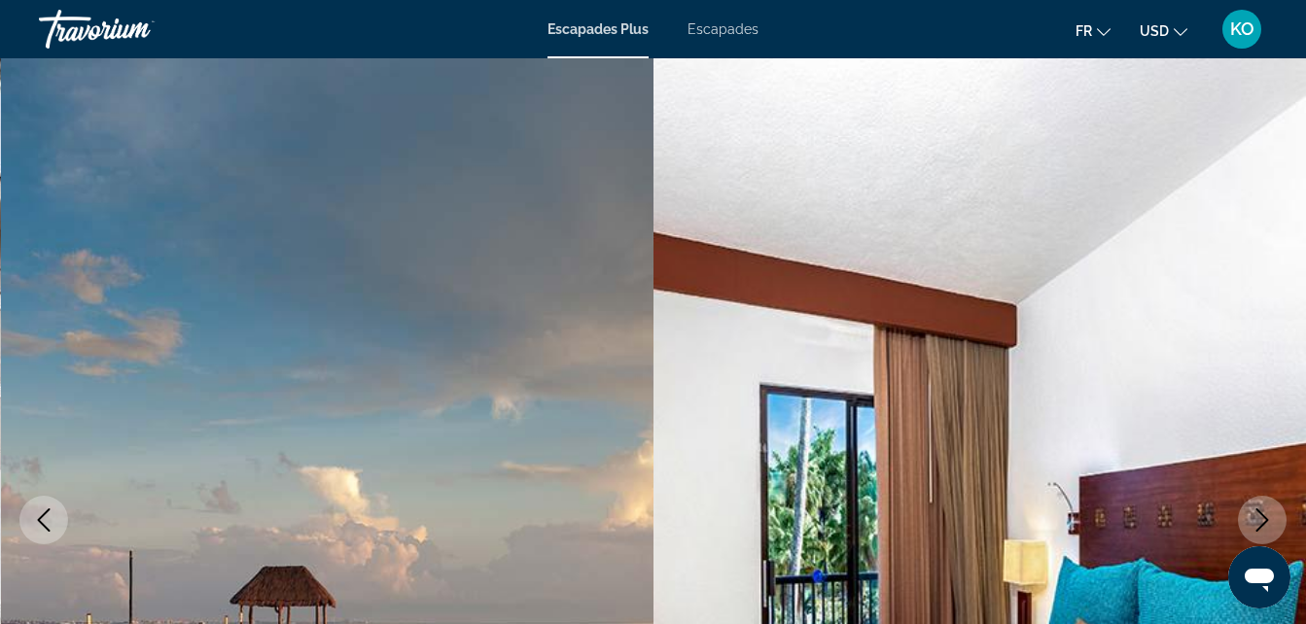
click at [1274, 515] on button "Image suivante" at bounding box center [1262, 520] width 49 height 49
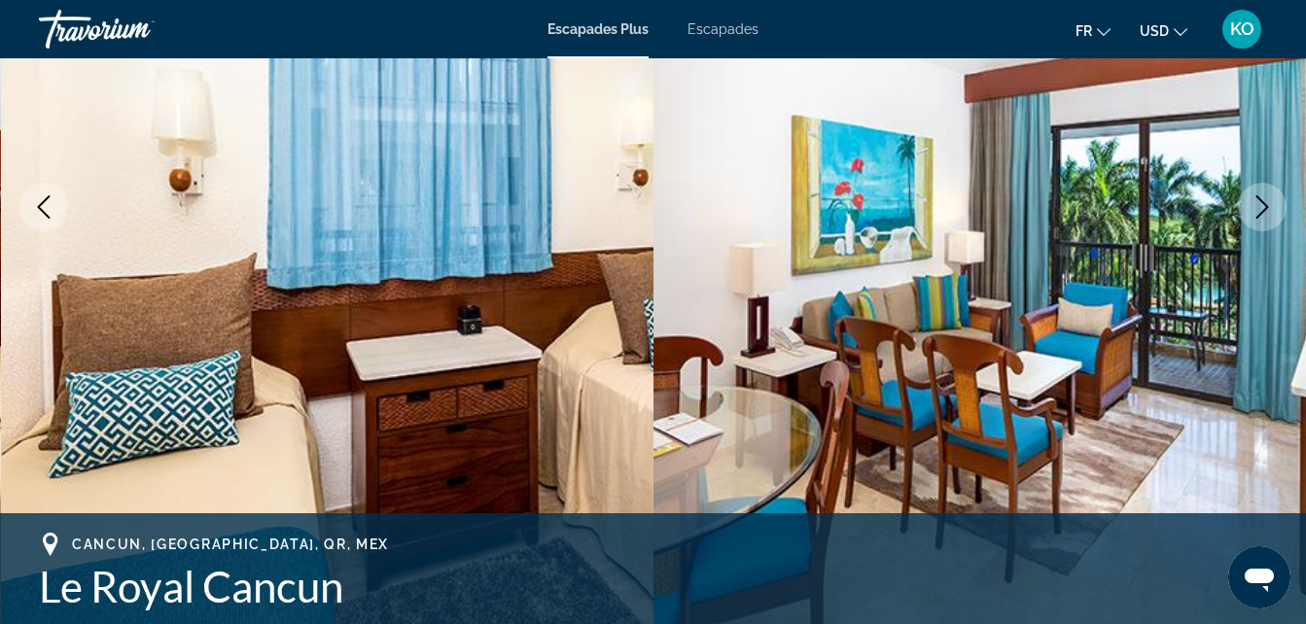
scroll to position [314, 0]
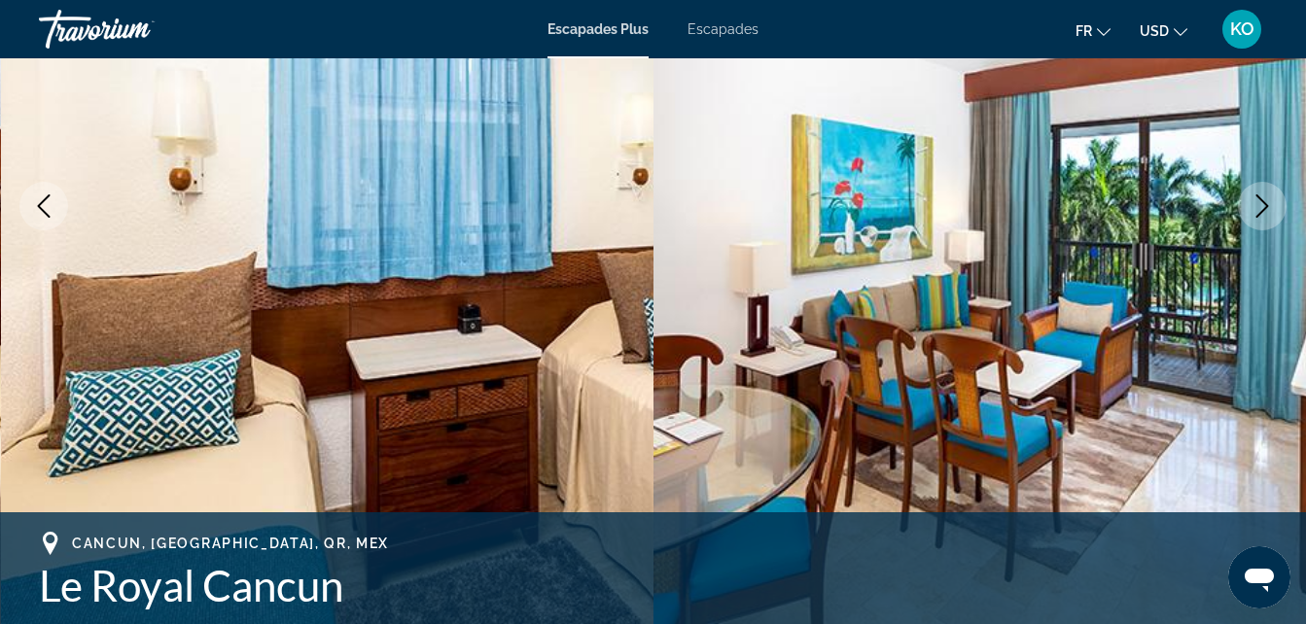
click at [1259, 215] on icon "Image suivante" at bounding box center [1262, 205] width 13 height 23
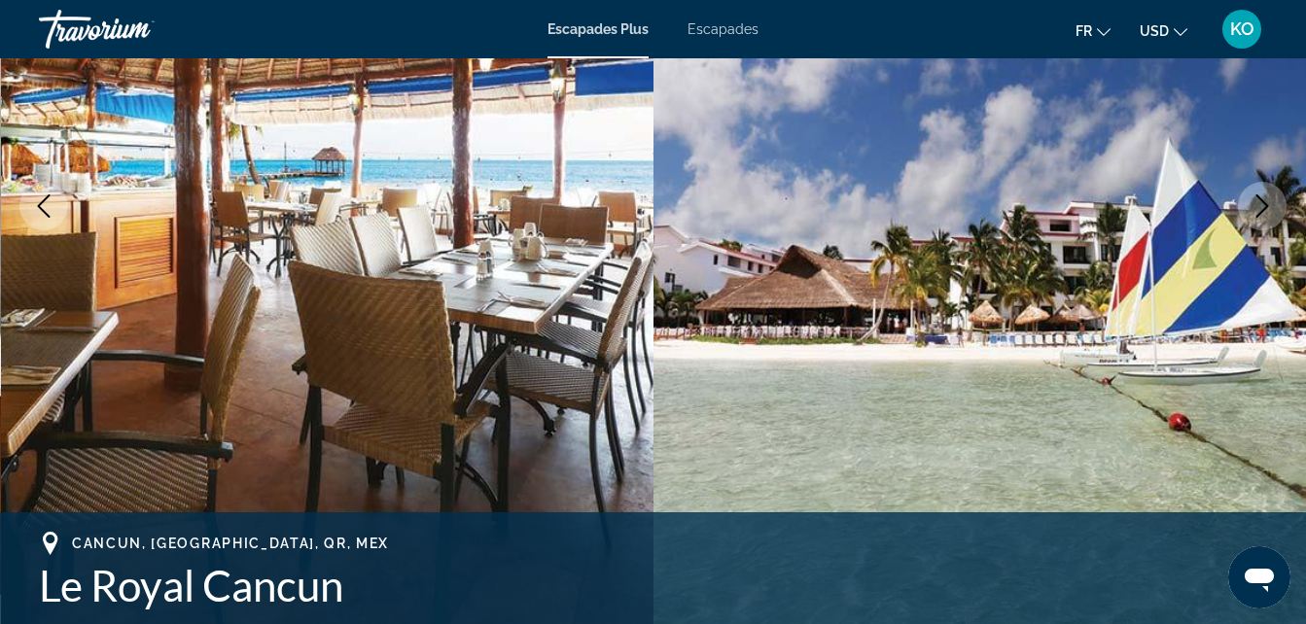
click at [1264, 210] on icon "Image suivante" at bounding box center [1262, 205] width 13 height 23
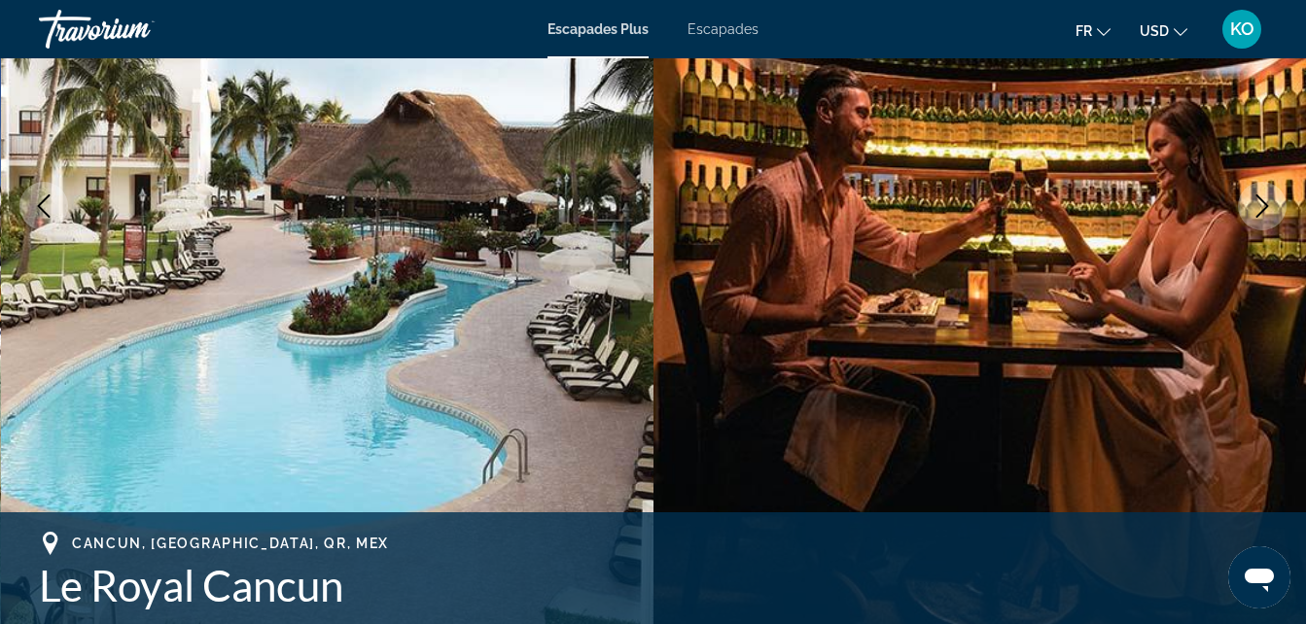
click at [1261, 210] on icon "Image suivante" at bounding box center [1262, 205] width 23 height 23
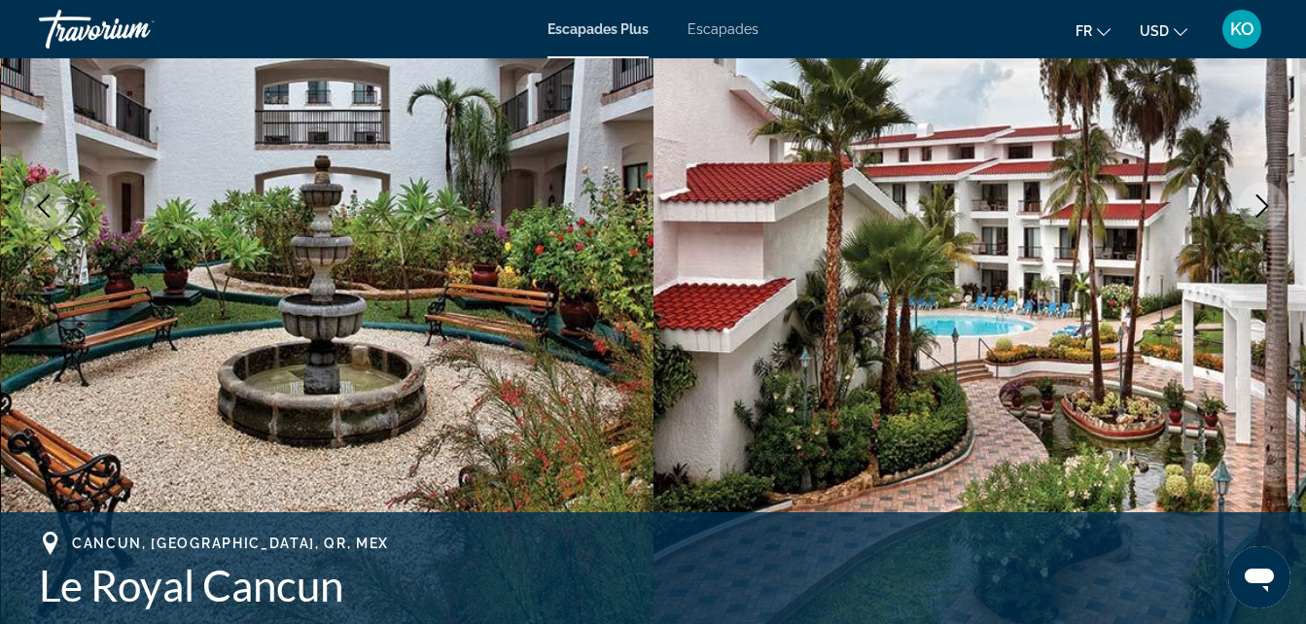
click at [1263, 211] on icon "Image suivante" at bounding box center [1262, 205] width 13 height 23
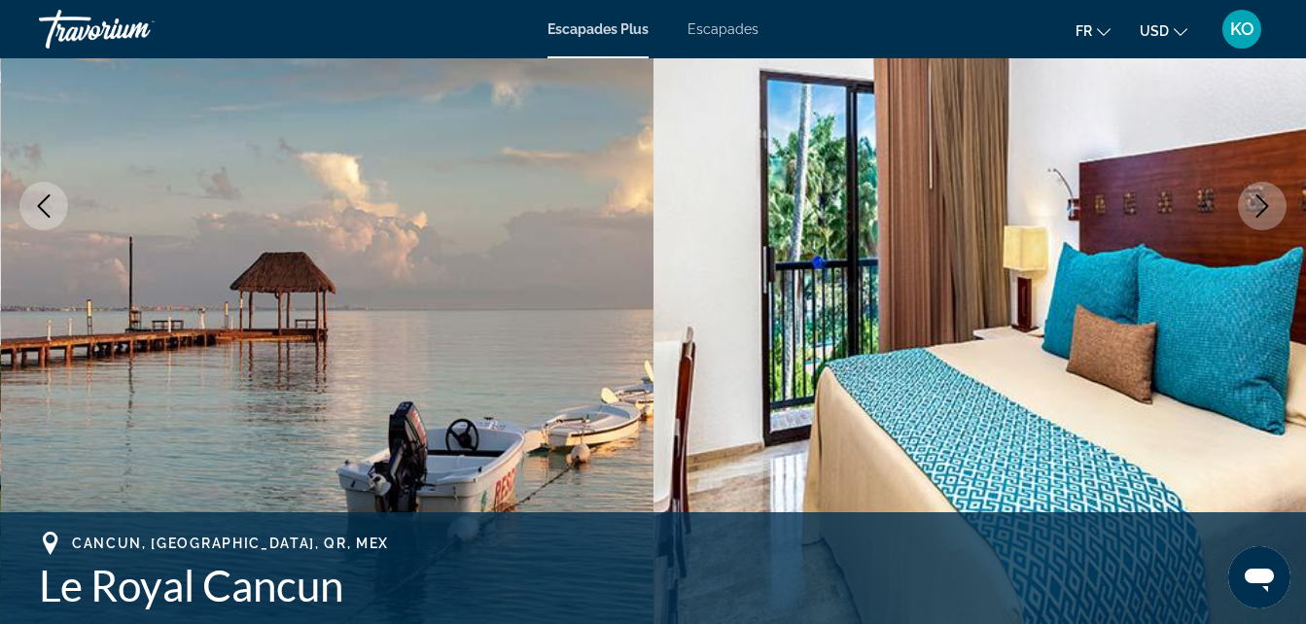
click at [1262, 213] on icon "Image suivante" at bounding box center [1262, 205] width 23 height 23
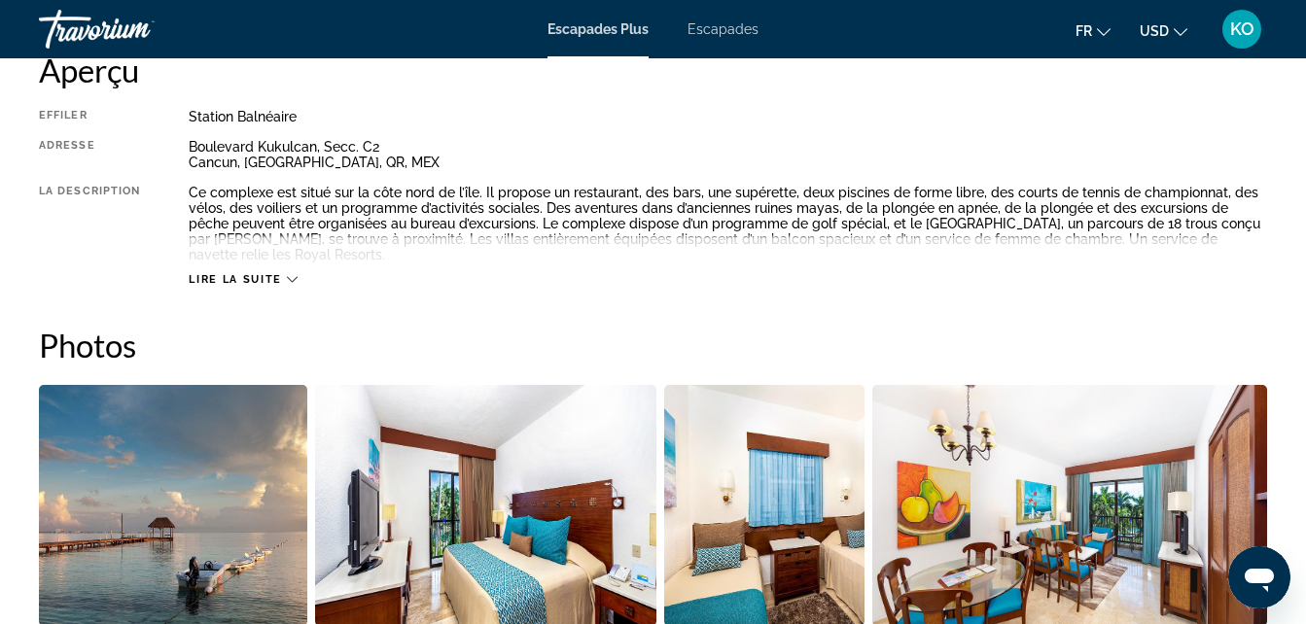
scroll to position [1005, 0]
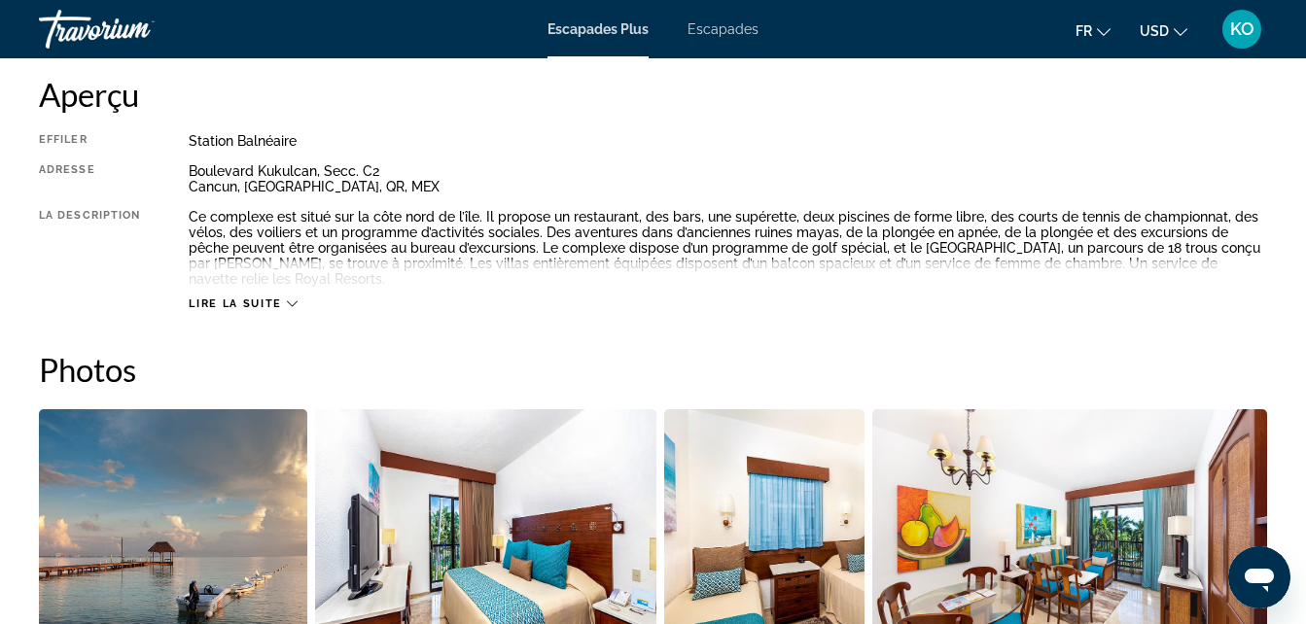
click at [239, 304] on span "Lire la suite" at bounding box center [235, 304] width 92 height 13
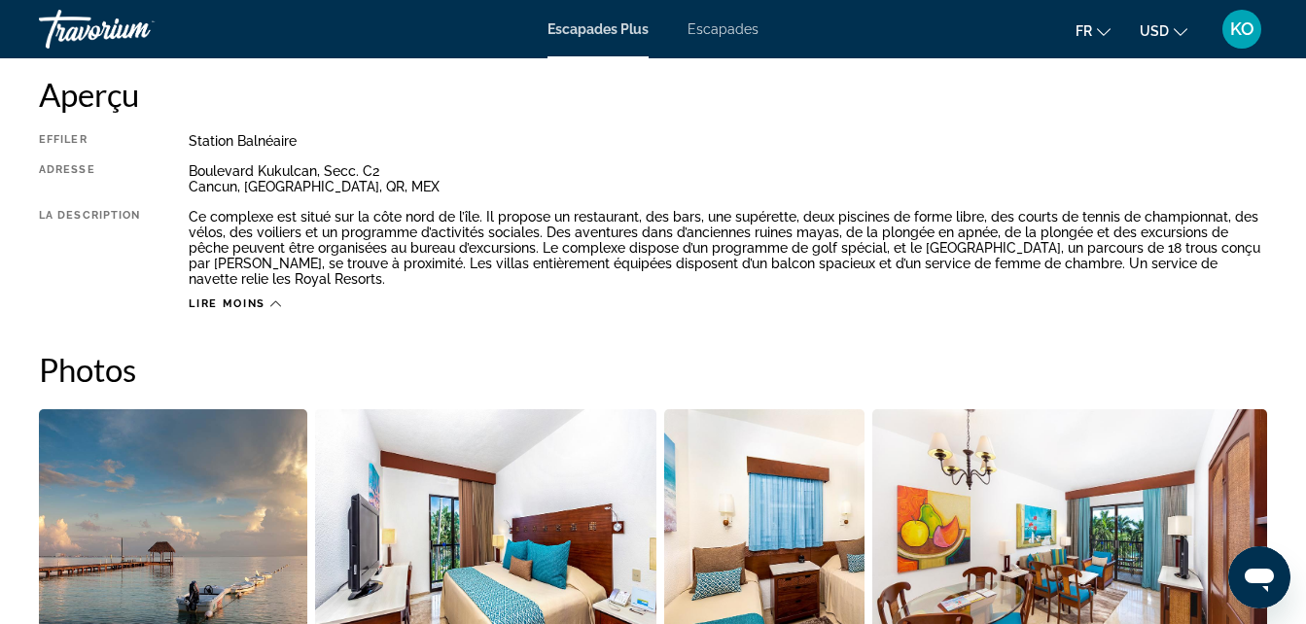
click at [255, 301] on span "Lire moins" at bounding box center [227, 304] width 77 height 13
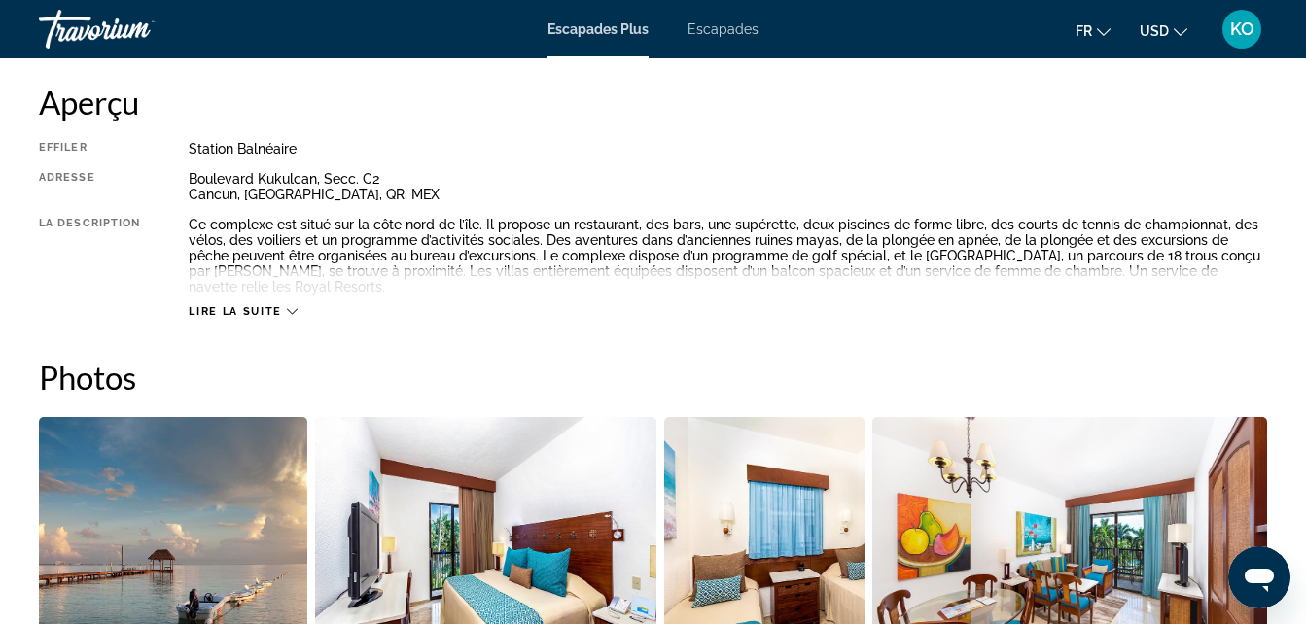
click at [256, 307] on span "Lire la suite" at bounding box center [235, 311] width 92 height 13
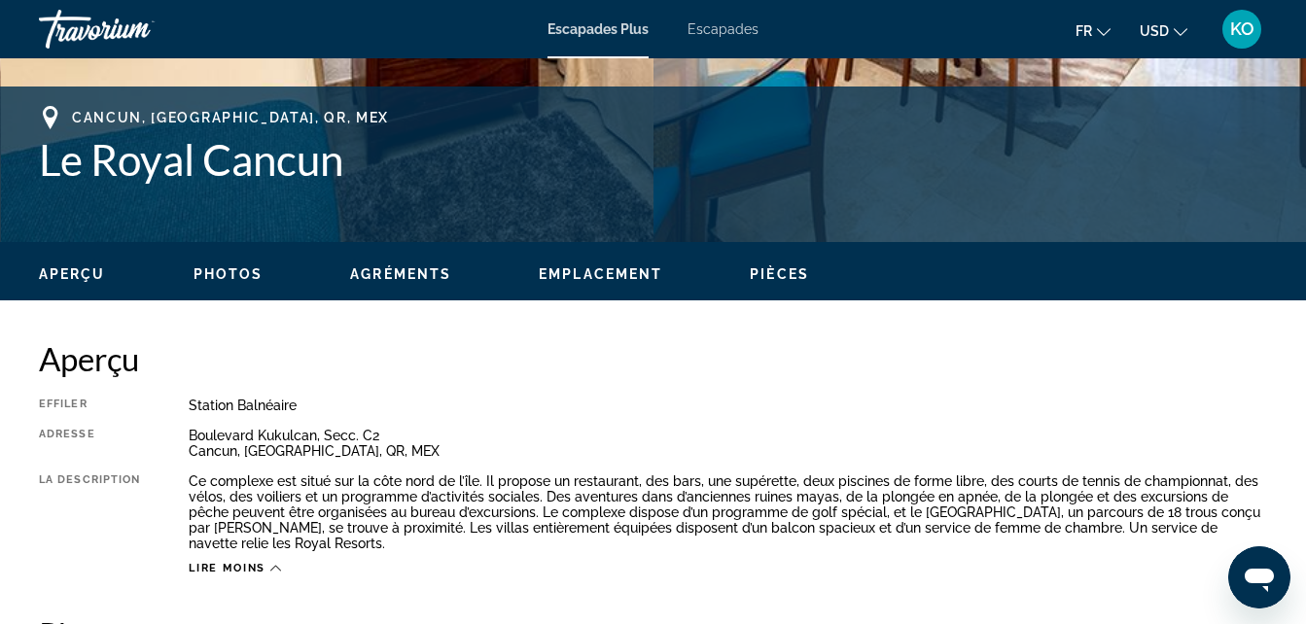
scroll to position [738, 0]
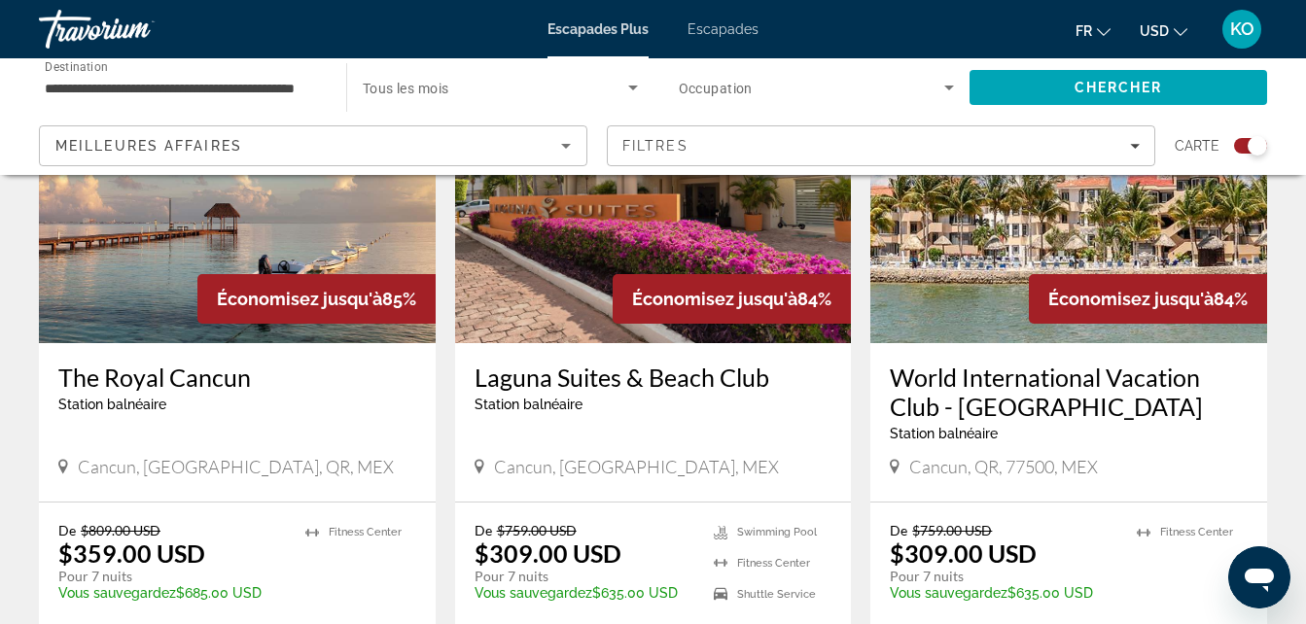
scroll to position [813, 0]
click at [562, 264] on img "Contenu principal" at bounding box center [653, 188] width 397 height 311
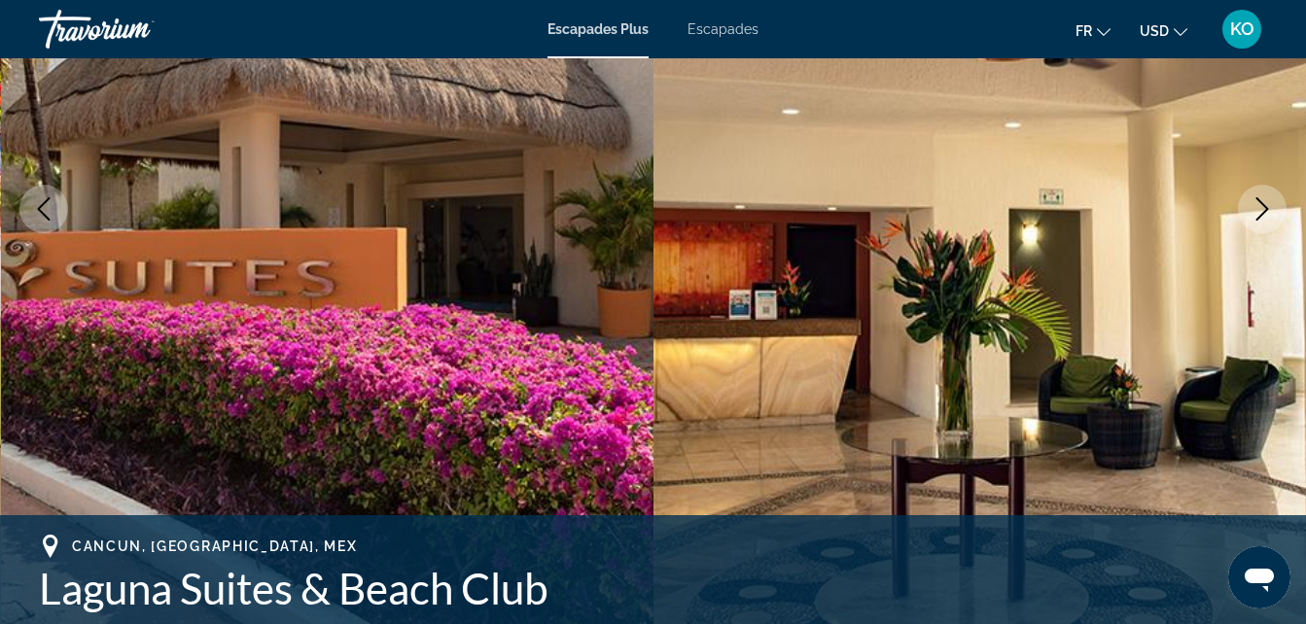
scroll to position [339, 0]
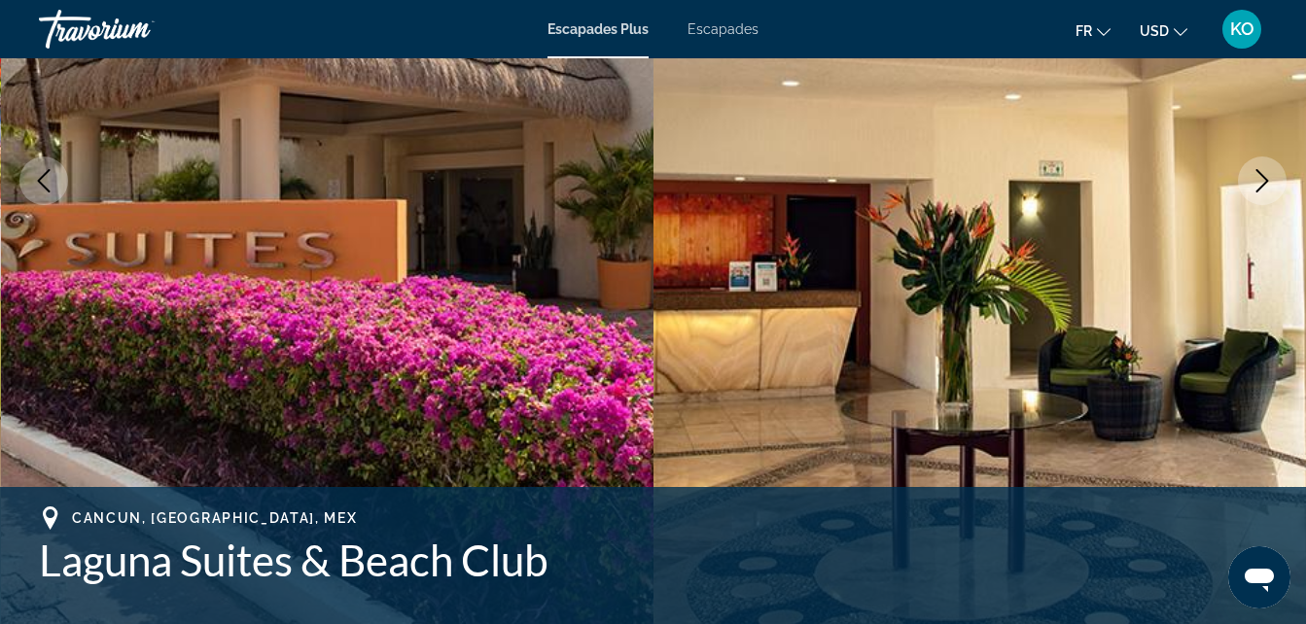
click at [1262, 175] on icon "Image suivante" at bounding box center [1262, 180] width 13 height 23
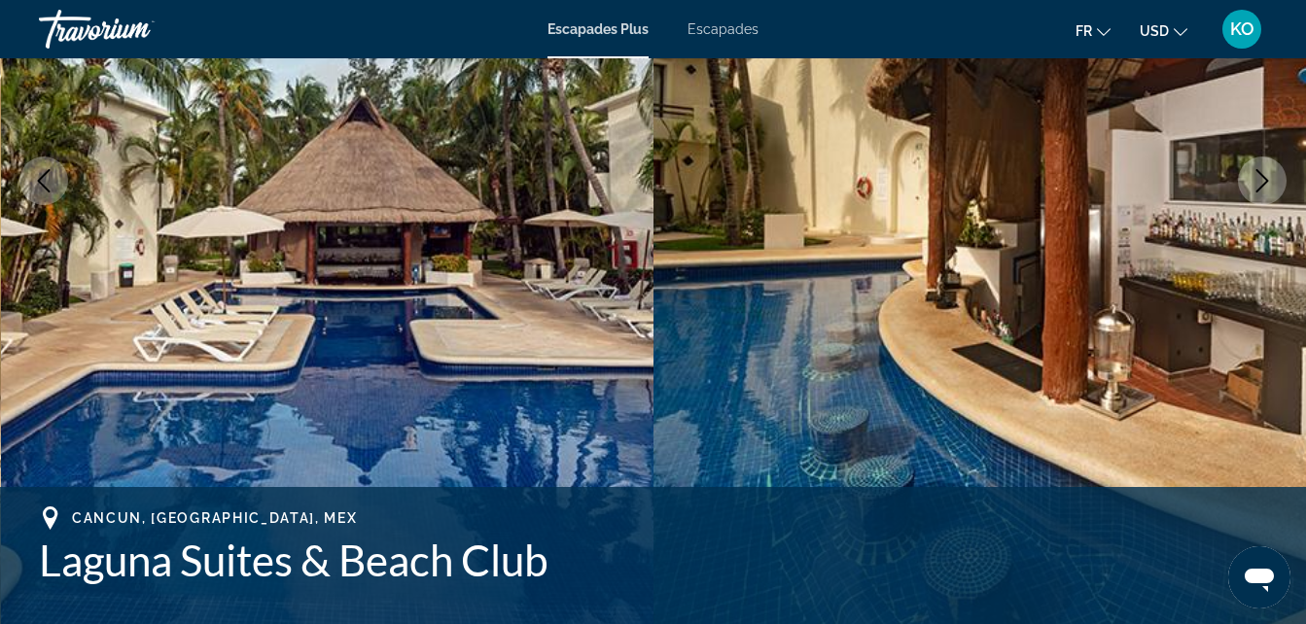
click at [1256, 193] on button "Image suivante" at bounding box center [1262, 181] width 49 height 49
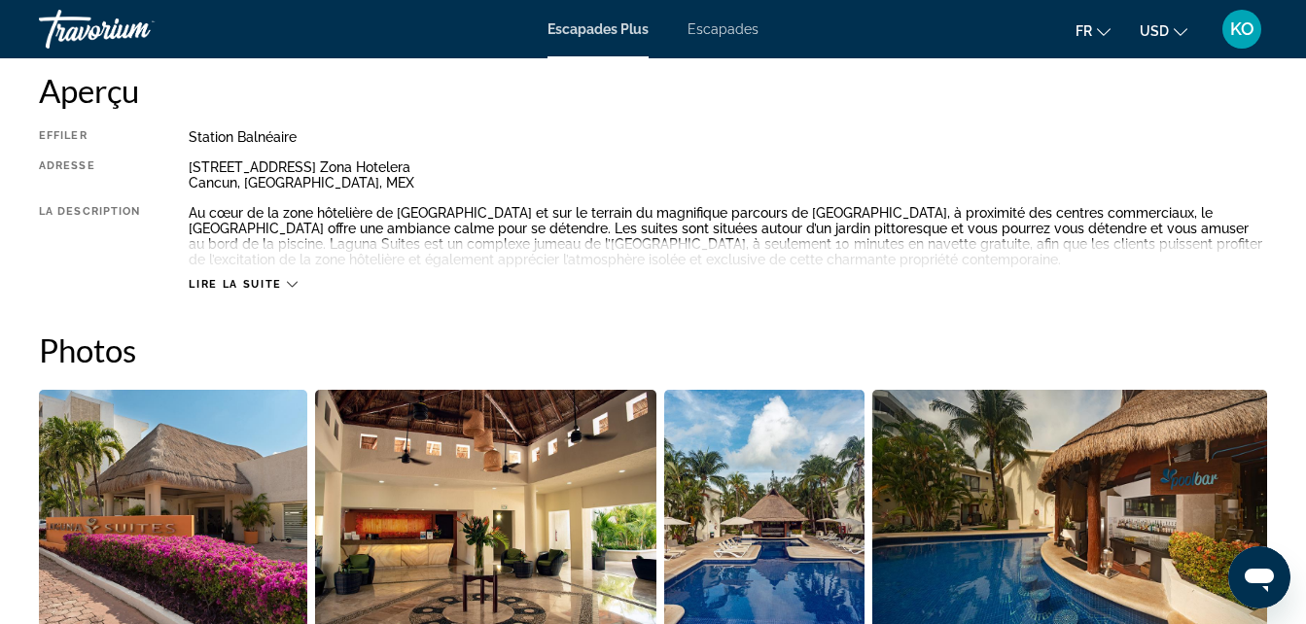
scroll to position [1010, 0]
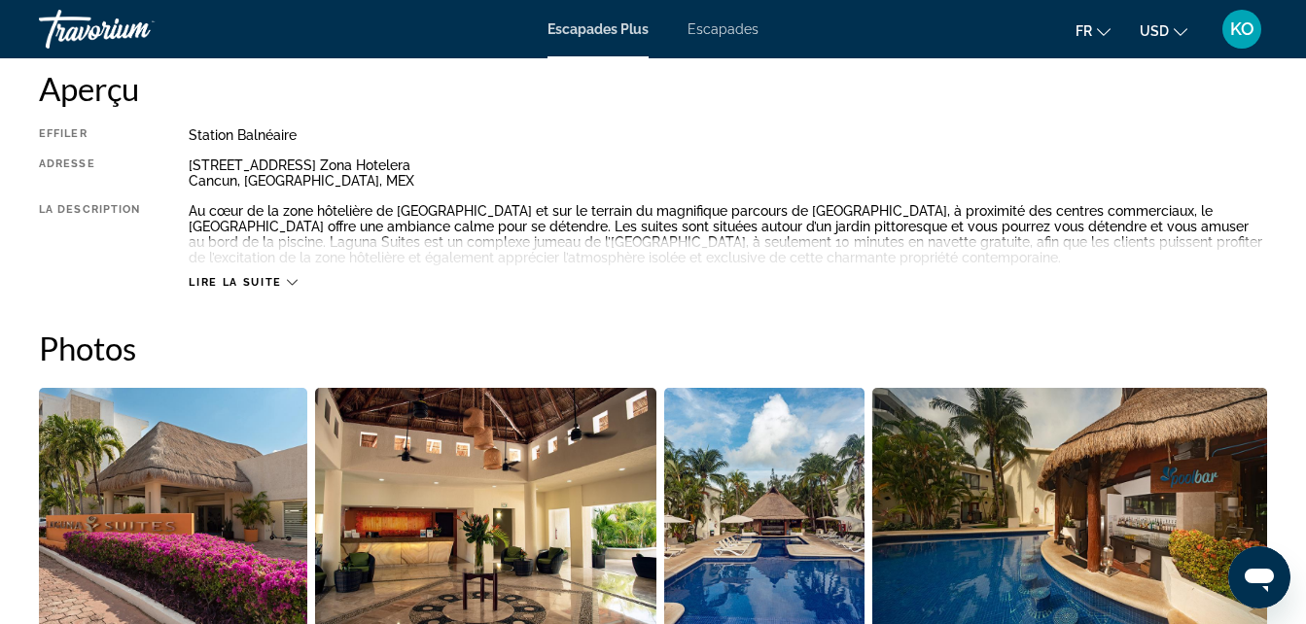
click at [219, 278] on span "Lire la suite" at bounding box center [235, 282] width 92 height 13
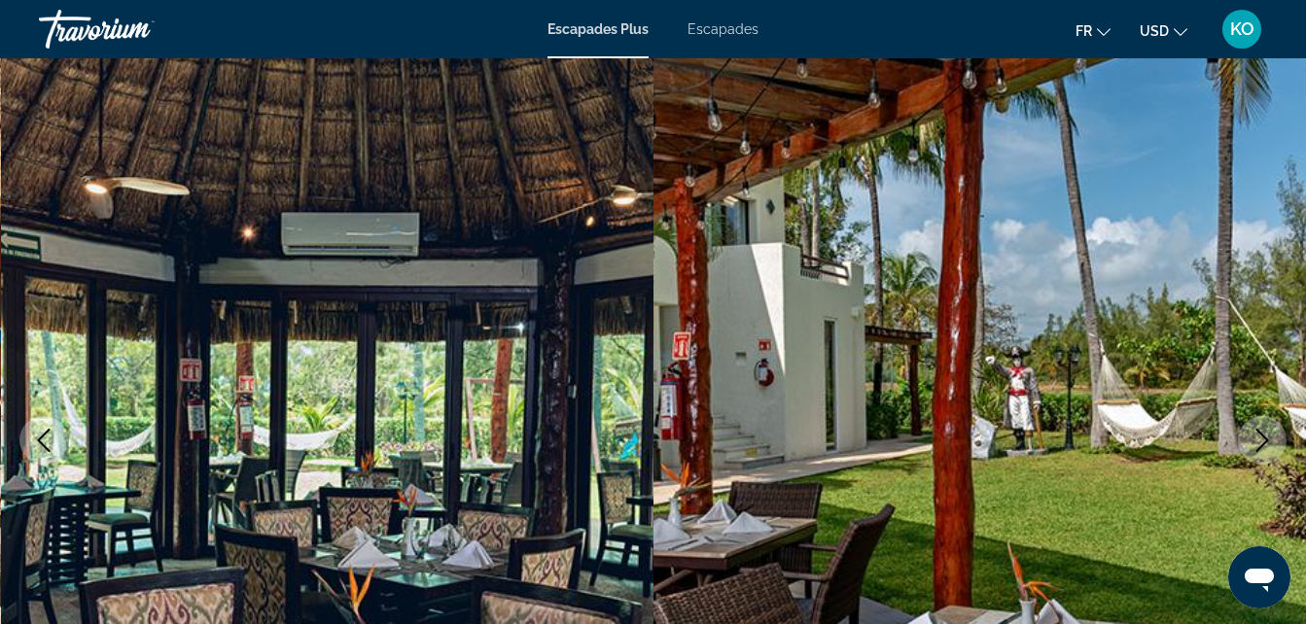
scroll to position [77, 0]
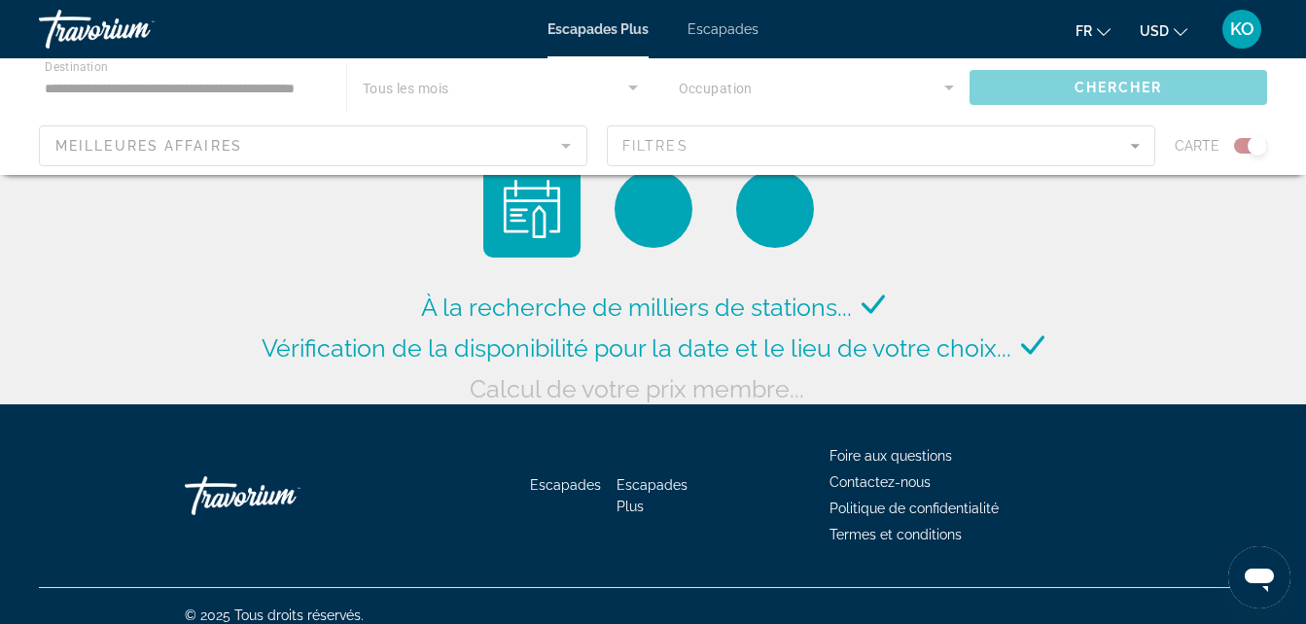
click at [794, 132] on div "Contenu principal" at bounding box center [653, 116] width 1306 height 117
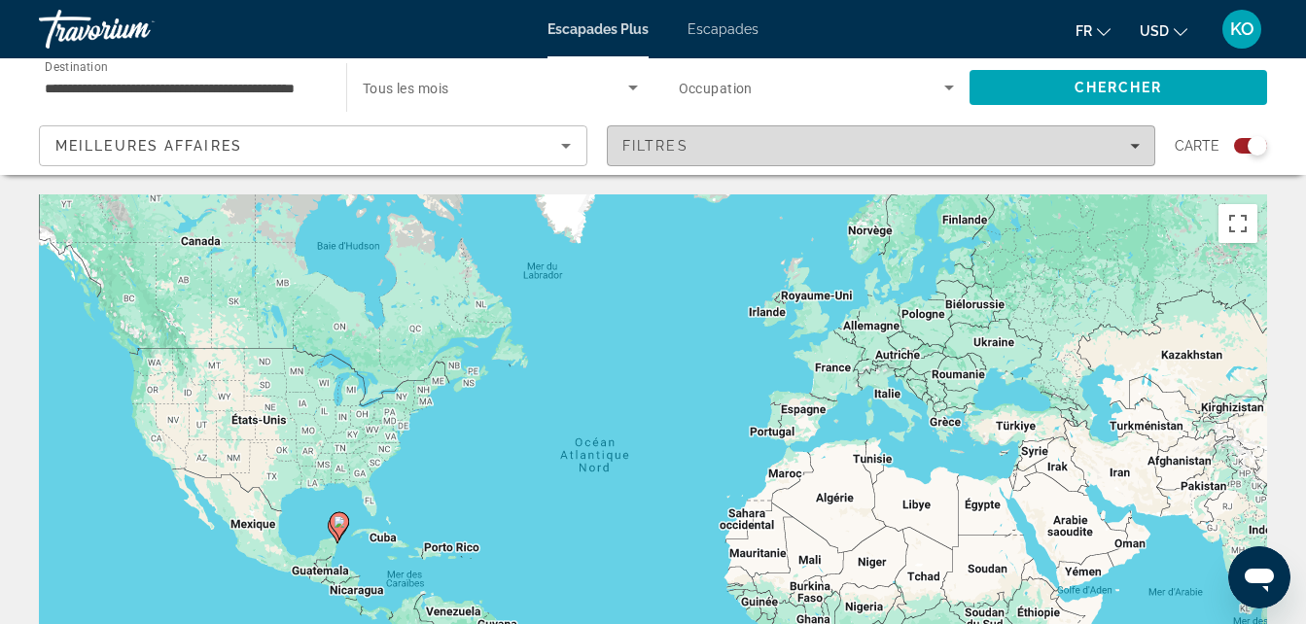
click at [798, 143] on div "Filtres" at bounding box center [880, 146] width 517 height 16
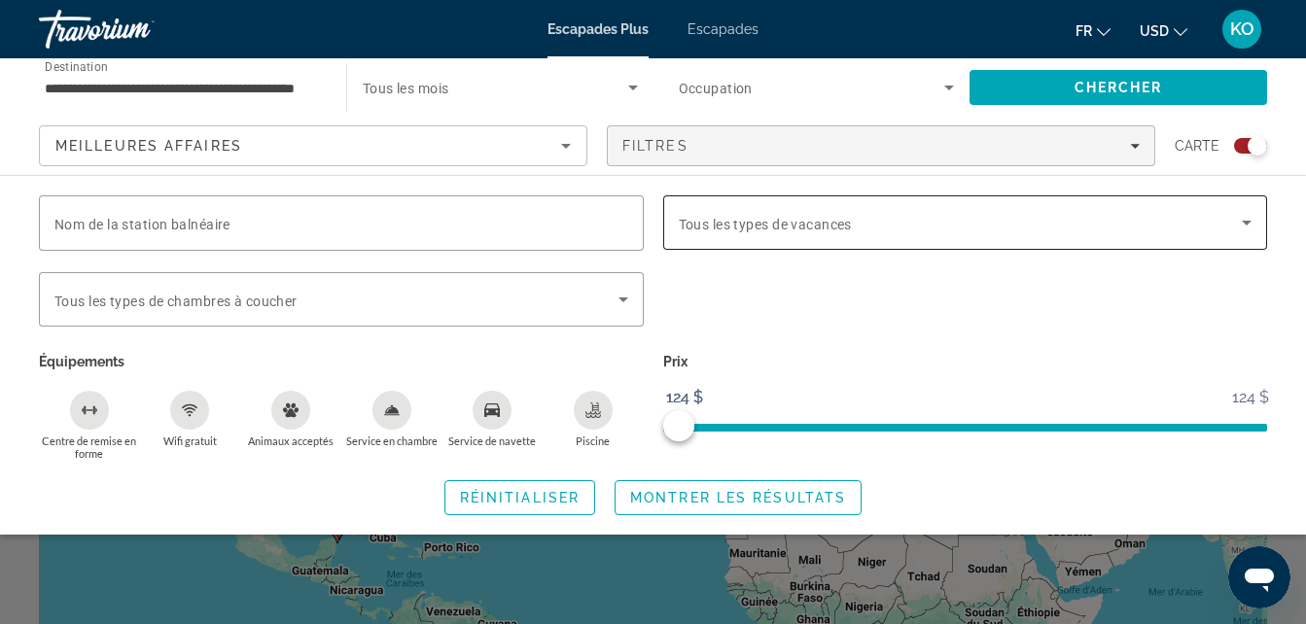
click at [1031, 233] on span "Widget de recherche" at bounding box center [961, 222] width 564 height 23
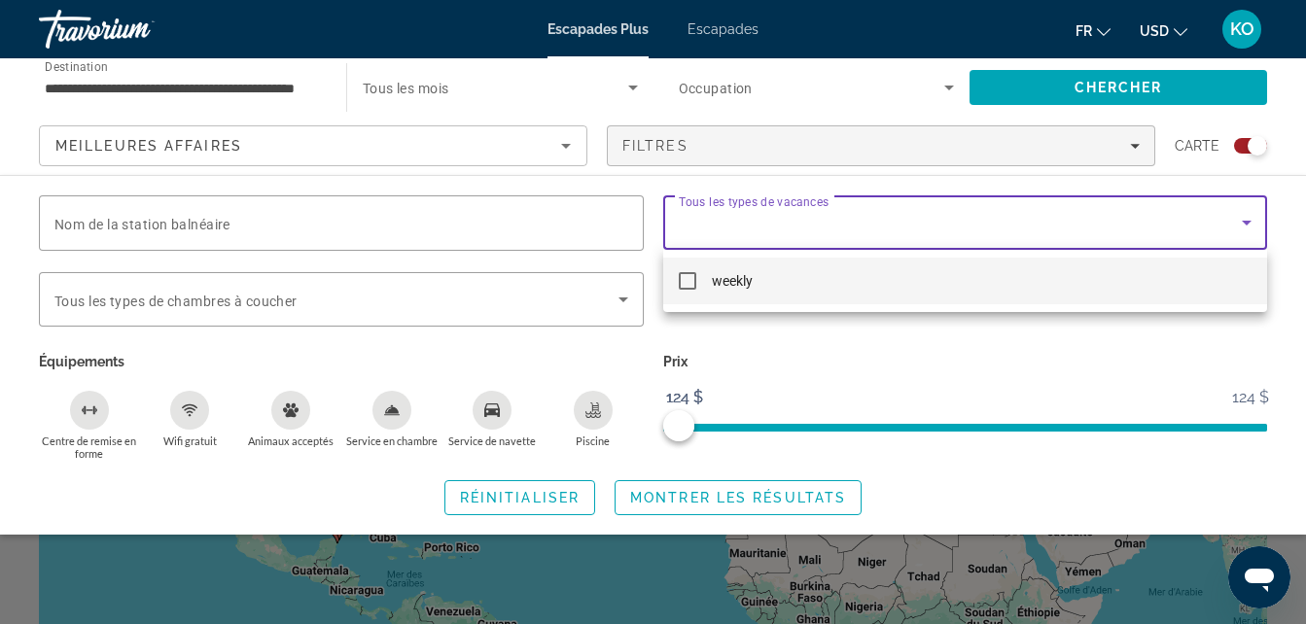
click at [1046, 229] on div at bounding box center [653, 312] width 1306 height 624
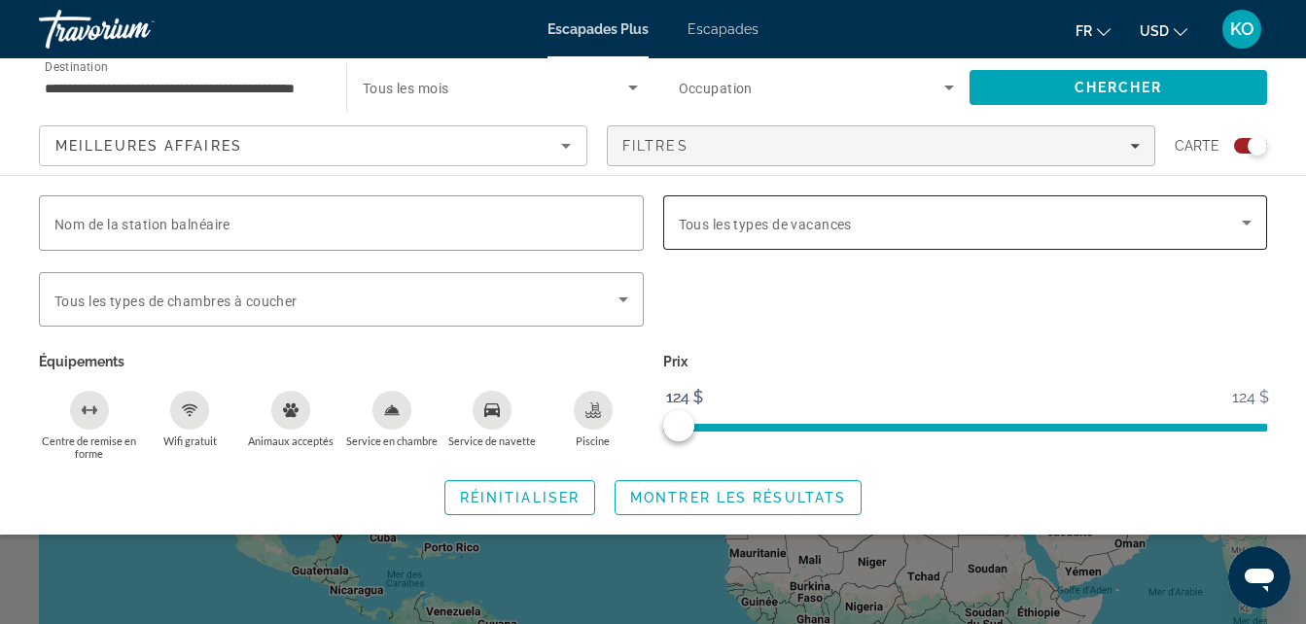
click at [1096, 217] on span "Widget de recherche" at bounding box center [961, 222] width 564 height 23
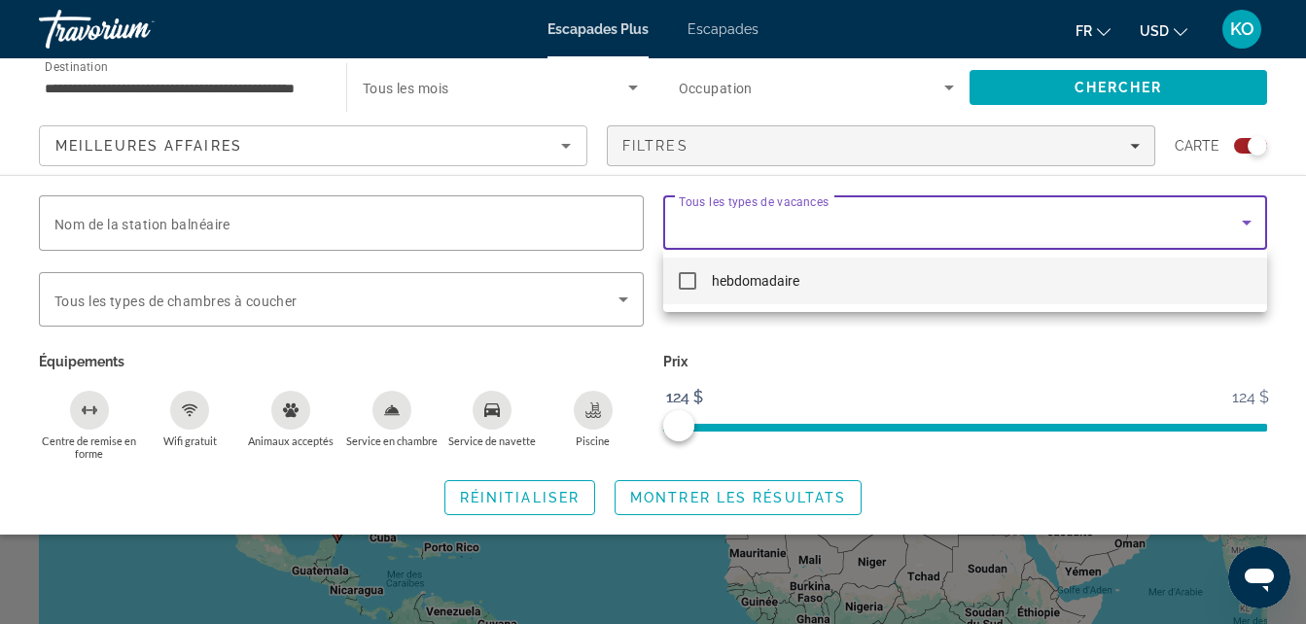
click at [1083, 220] on div at bounding box center [653, 312] width 1306 height 624
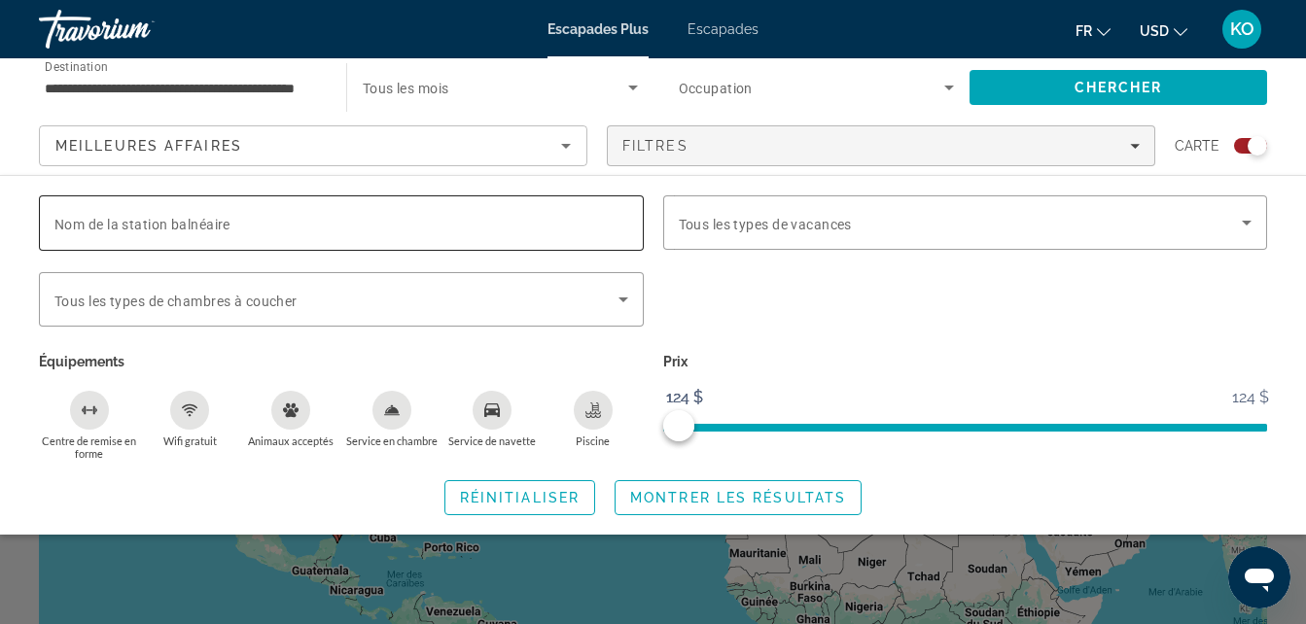
click at [607, 233] on input "Nom de la station balnéaire" at bounding box center [341, 223] width 574 height 23
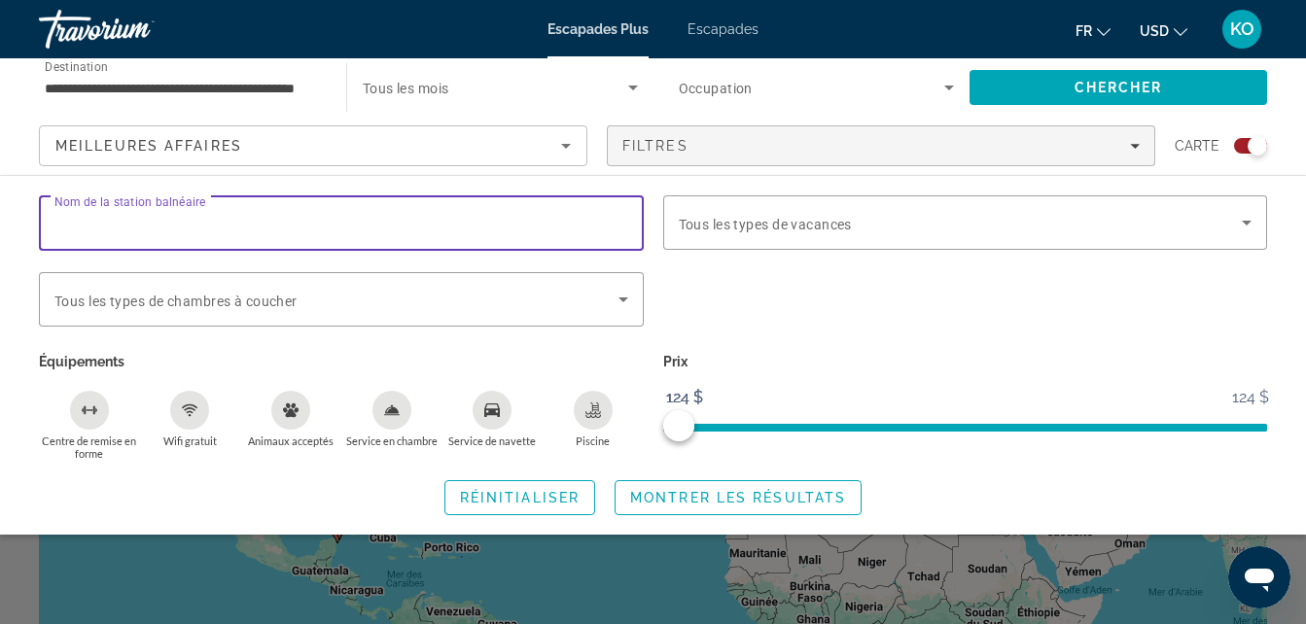
click at [599, 231] on input "Nom de la station balnéaire" at bounding box center [341, 223] width 574 height 23
click at [585, 300] on span "Widget de recherche" at bounding box center [336, 299] width 564 height 23
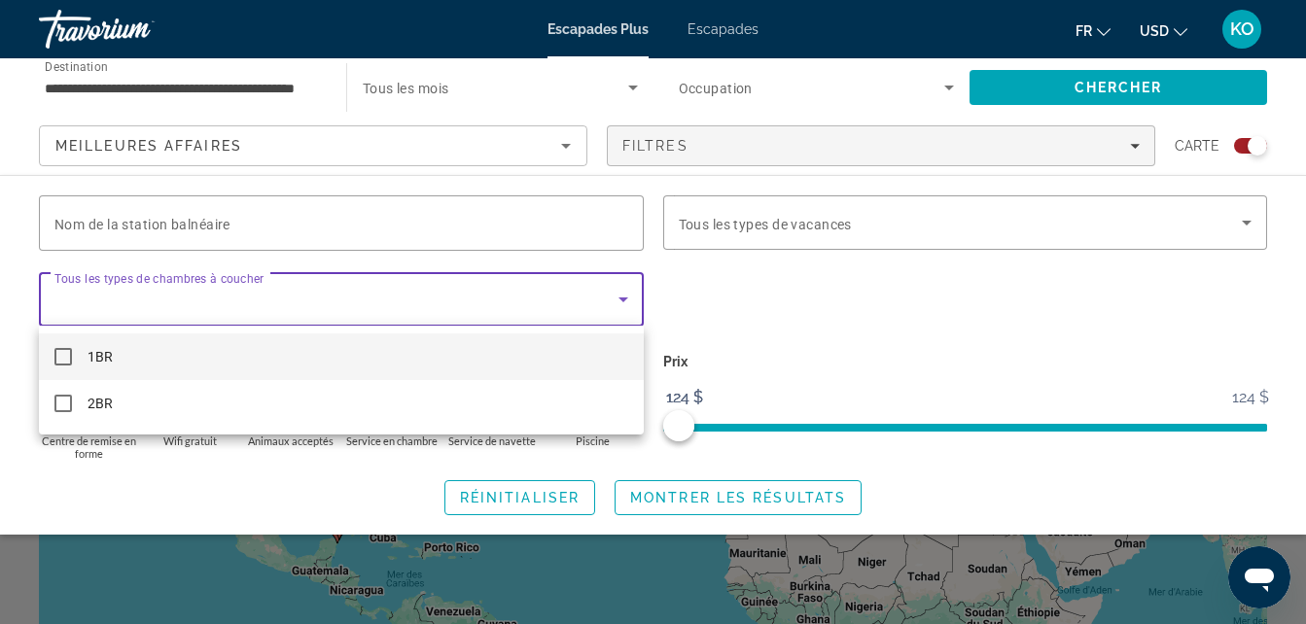
click at [631, 294] on div at bounding box center [653, 312] width 1306 height 624
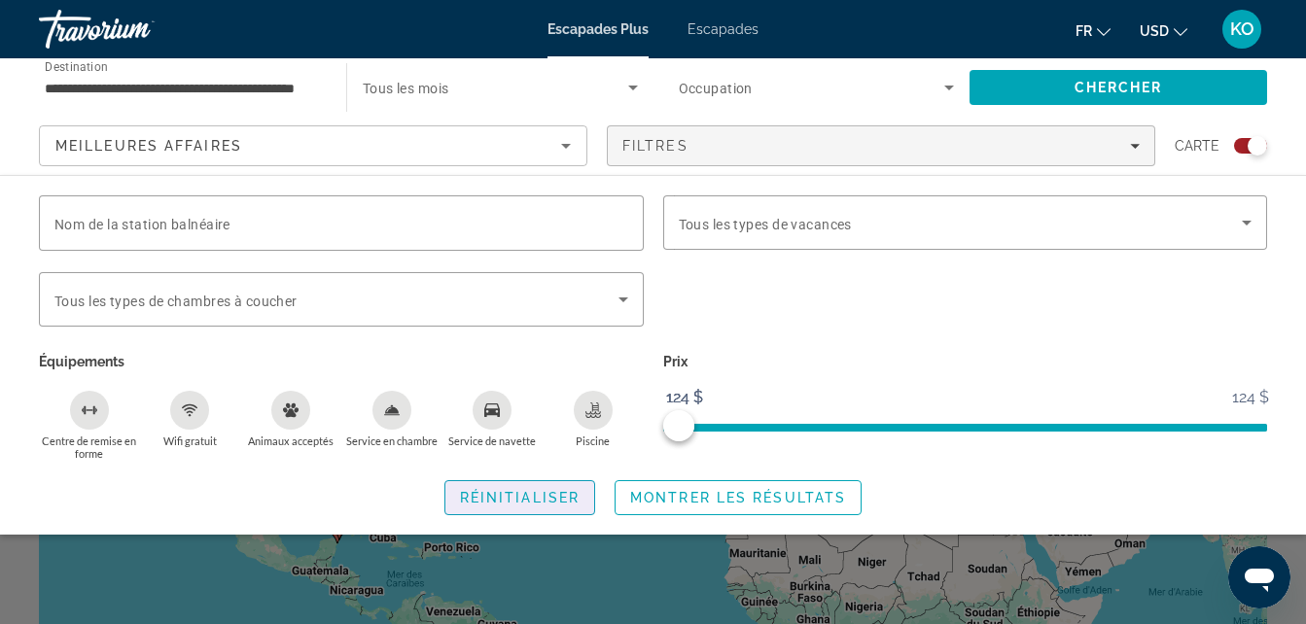
click at [501, 477] on span "Widget de recherche" at bounding box center [519, 498] width 149 height 47
